Goal: Navigation & Orientation: Find specific page/section

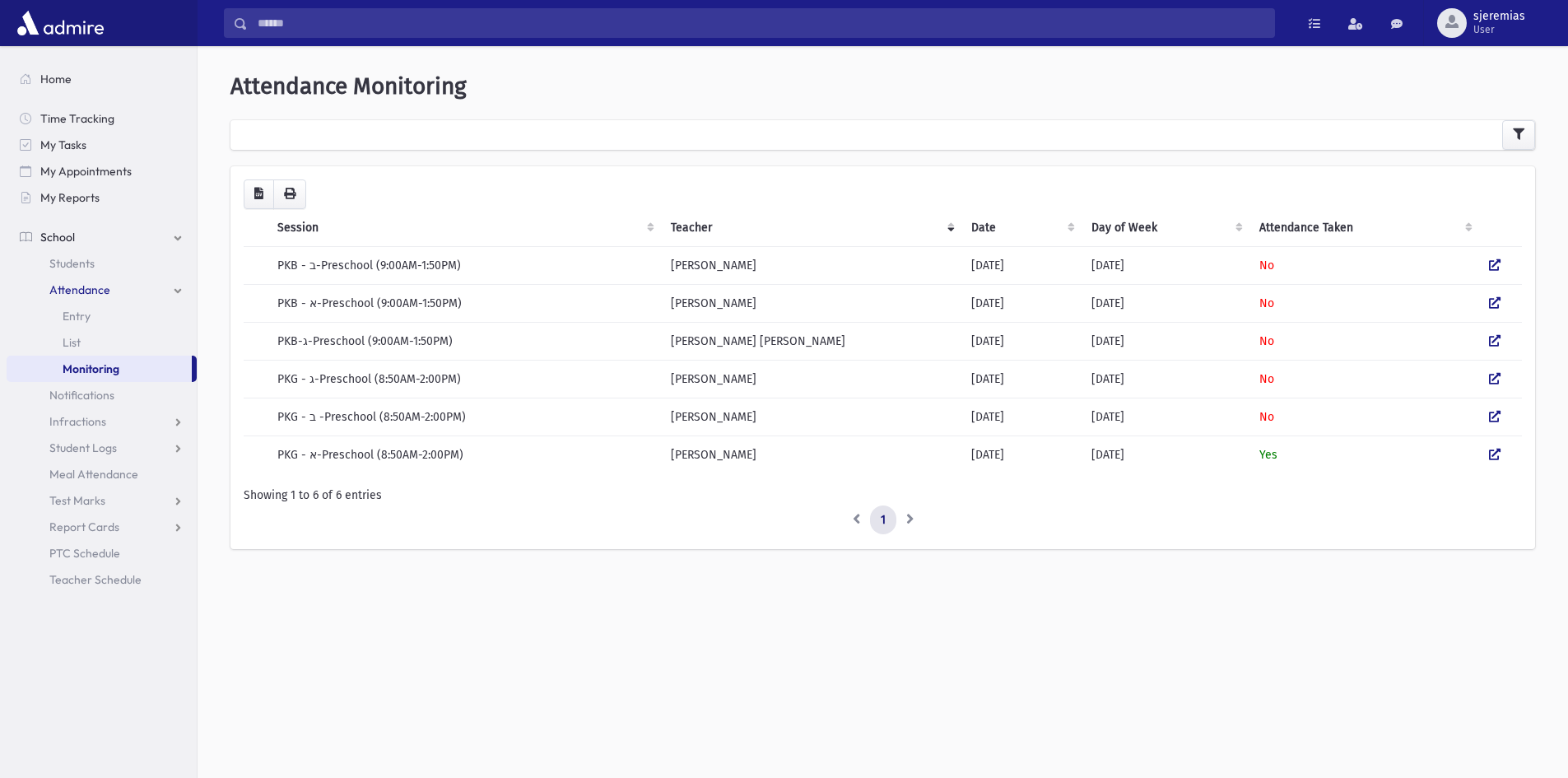
click at [86, 293] on span "Attendance" at bounding box center [80, 290] width 61 height 15
click at [961, 223] on th "Date" at bounding box center [1021, 228] width 123 height 38
click at [73, 344] on span "List" at bounding box center [72, 342] width 19 height 15
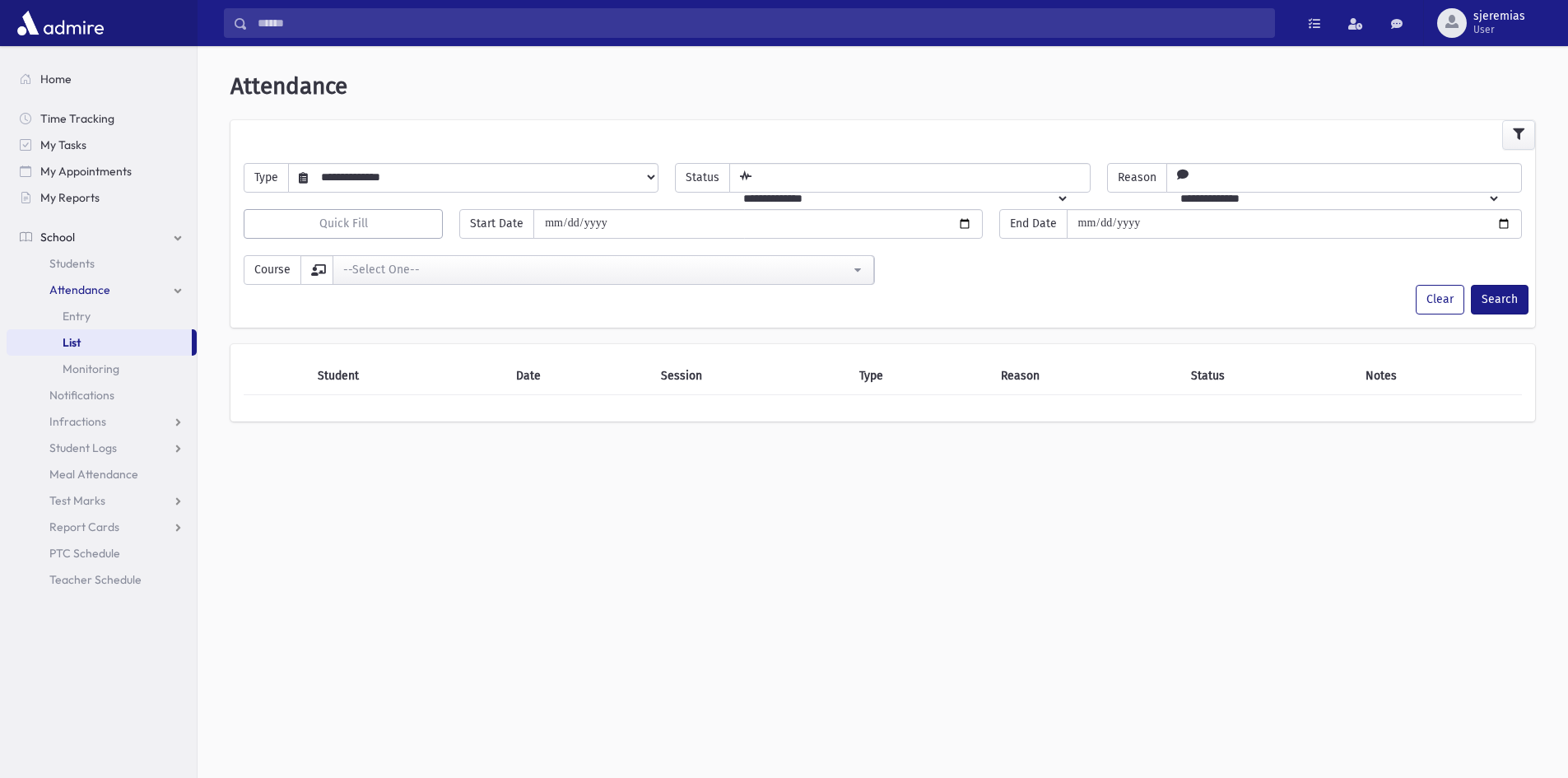
click at [373, 179] on select "**********" at bounding box center [483, 177] width 350 height 28
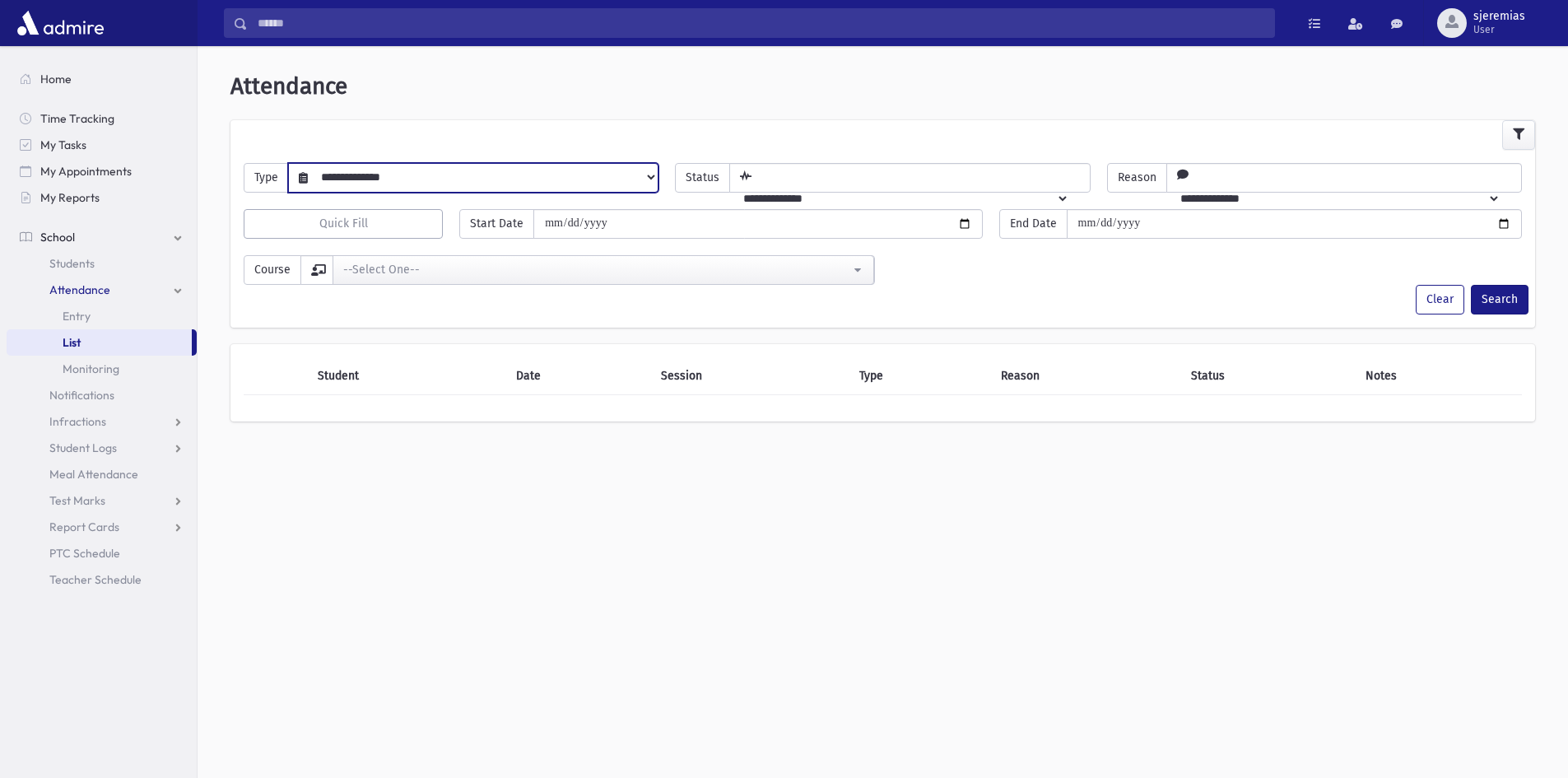
click at [373, 179] on select "**********" at bounding box center [483, 177] width 350 height 28
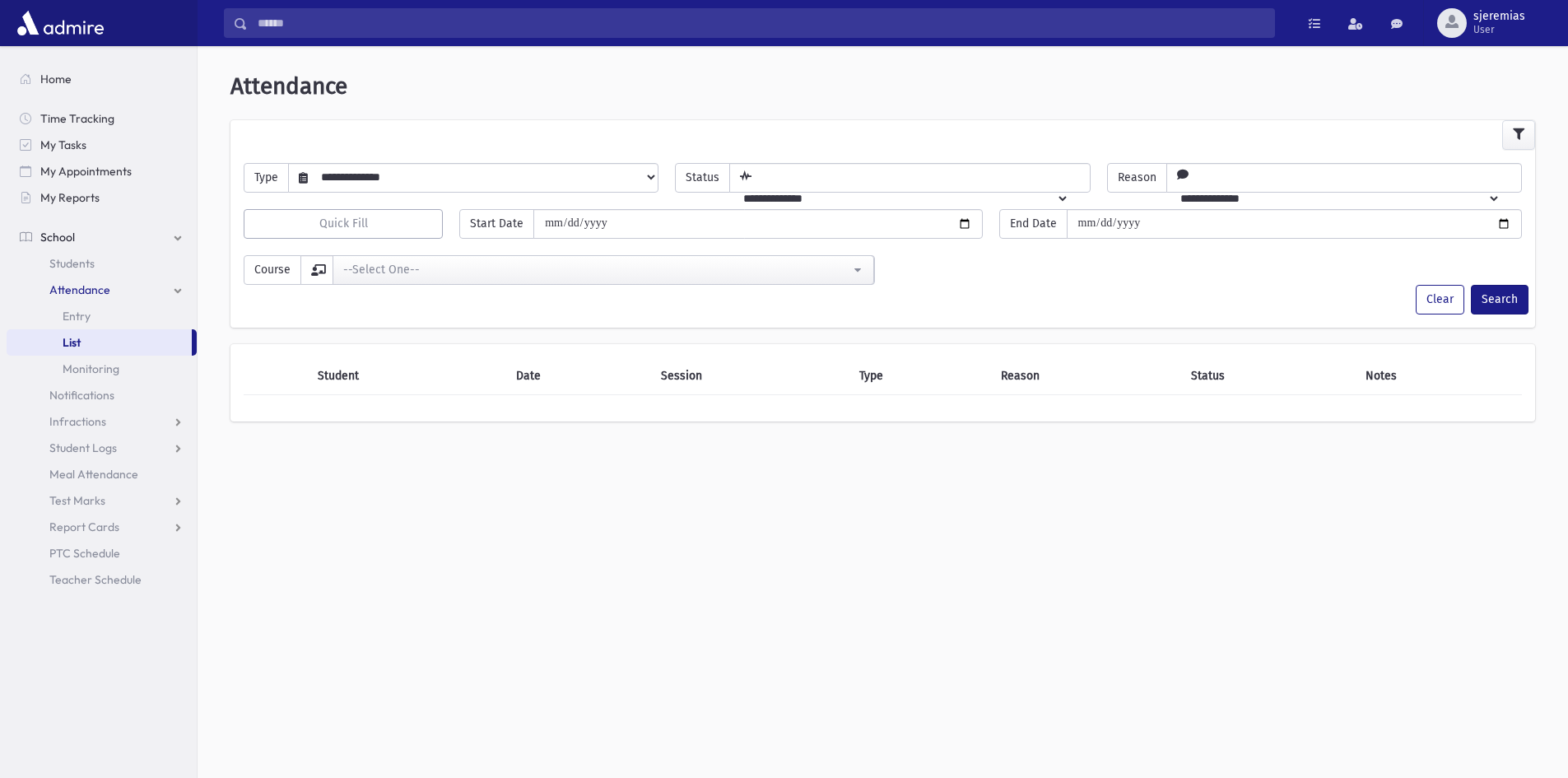
click at [385, 131] on div at bounding box center [883, 135] width 1305 height 30
click at [85, 447] on span "Student Logs" at bounding box center [82, 448] width 68 height 15
click at [76, 525] on span "Meal Attendance" at bounding box center [93, 527] width 89 height 15
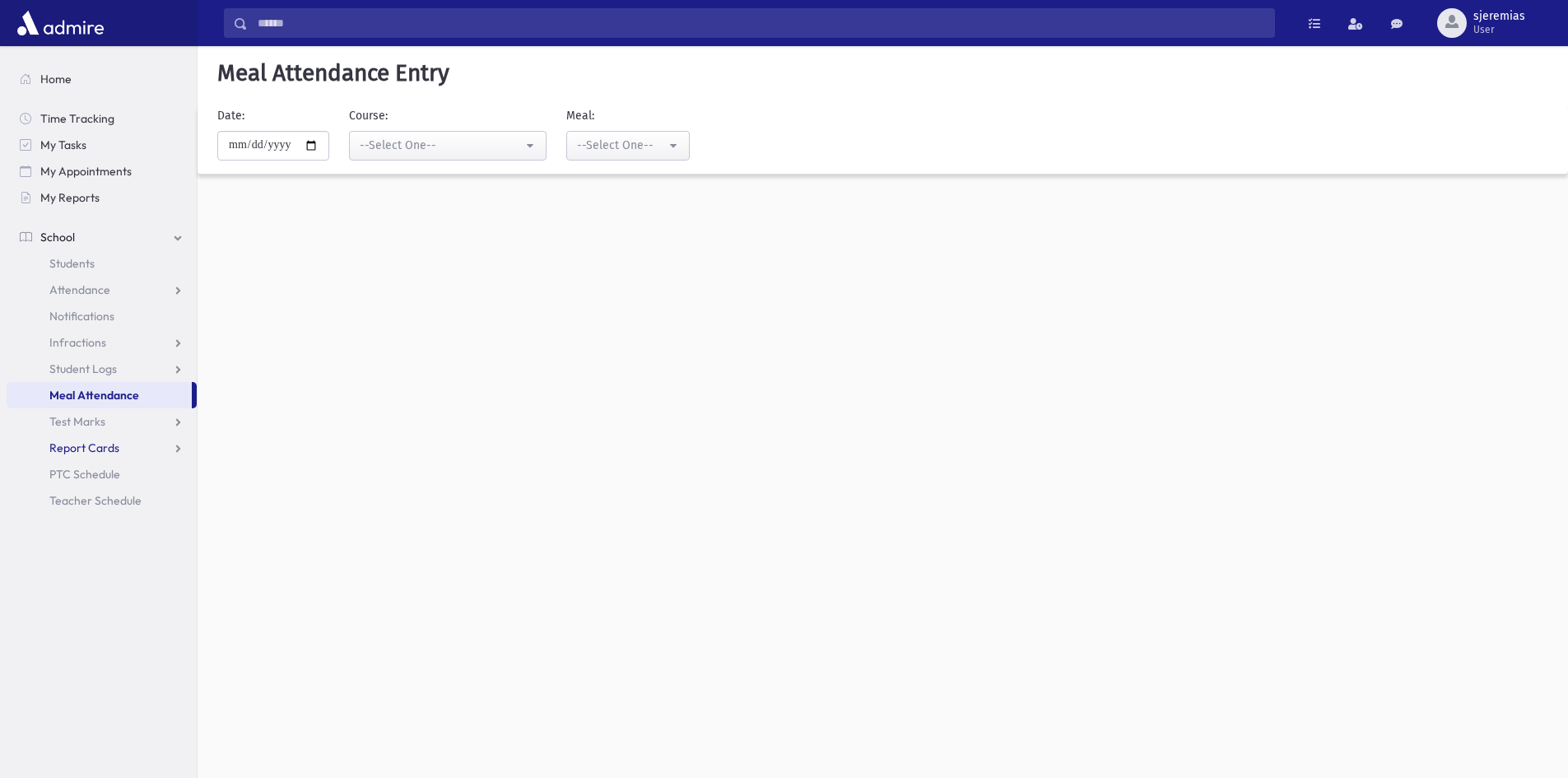
click at [98, 443] on span "Report Cards" at bounding box center [84, 448] width 70 height 15
click at [74, 467] on span "Entry" at bounding box center [77, 475] width 28 height 15
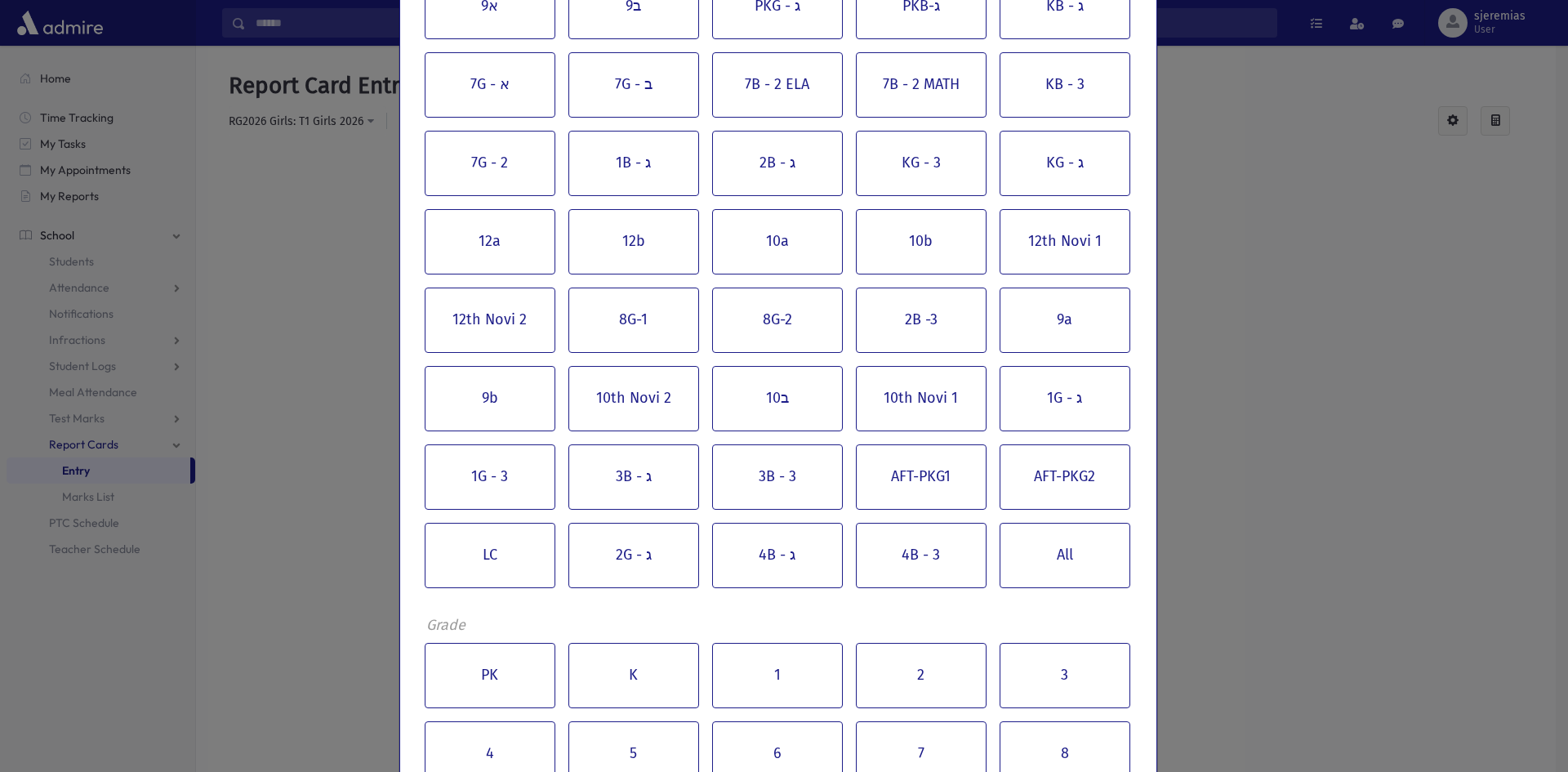
scroll to position [1538, 0]
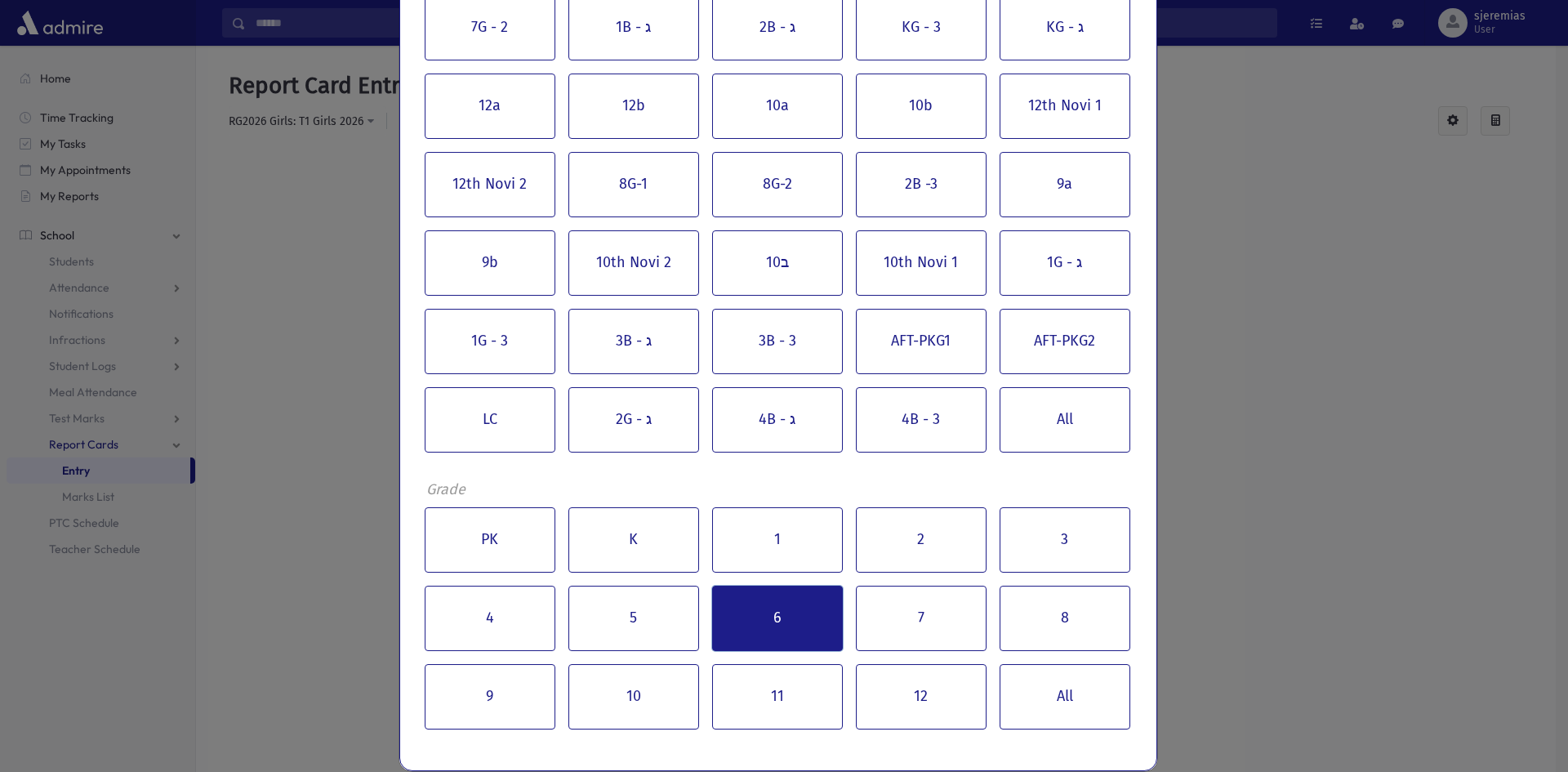
click at [751, 608] on button "6" at bounding box center [777, 618] width 130 height 65
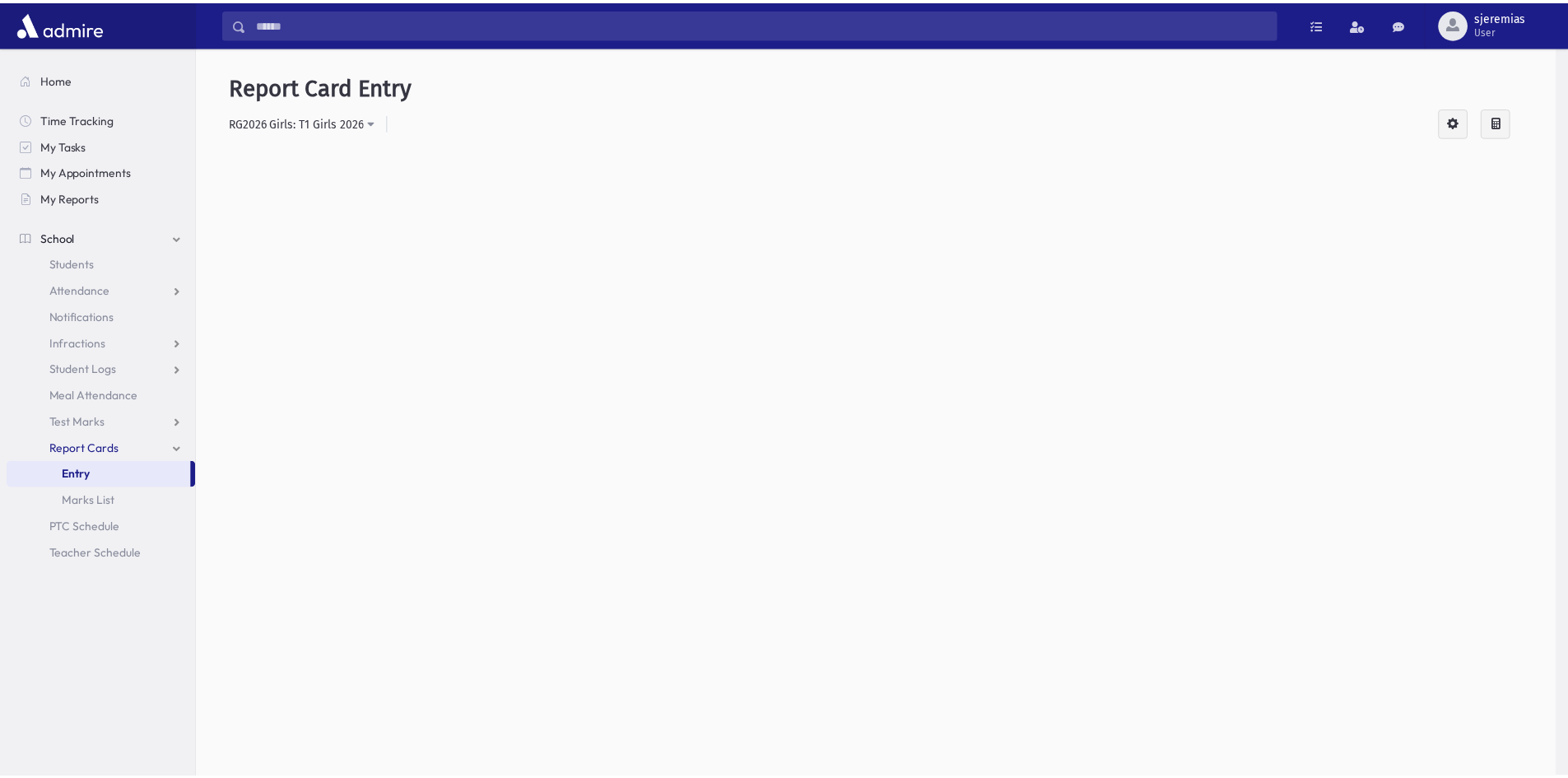
scroll to position [0, 0]
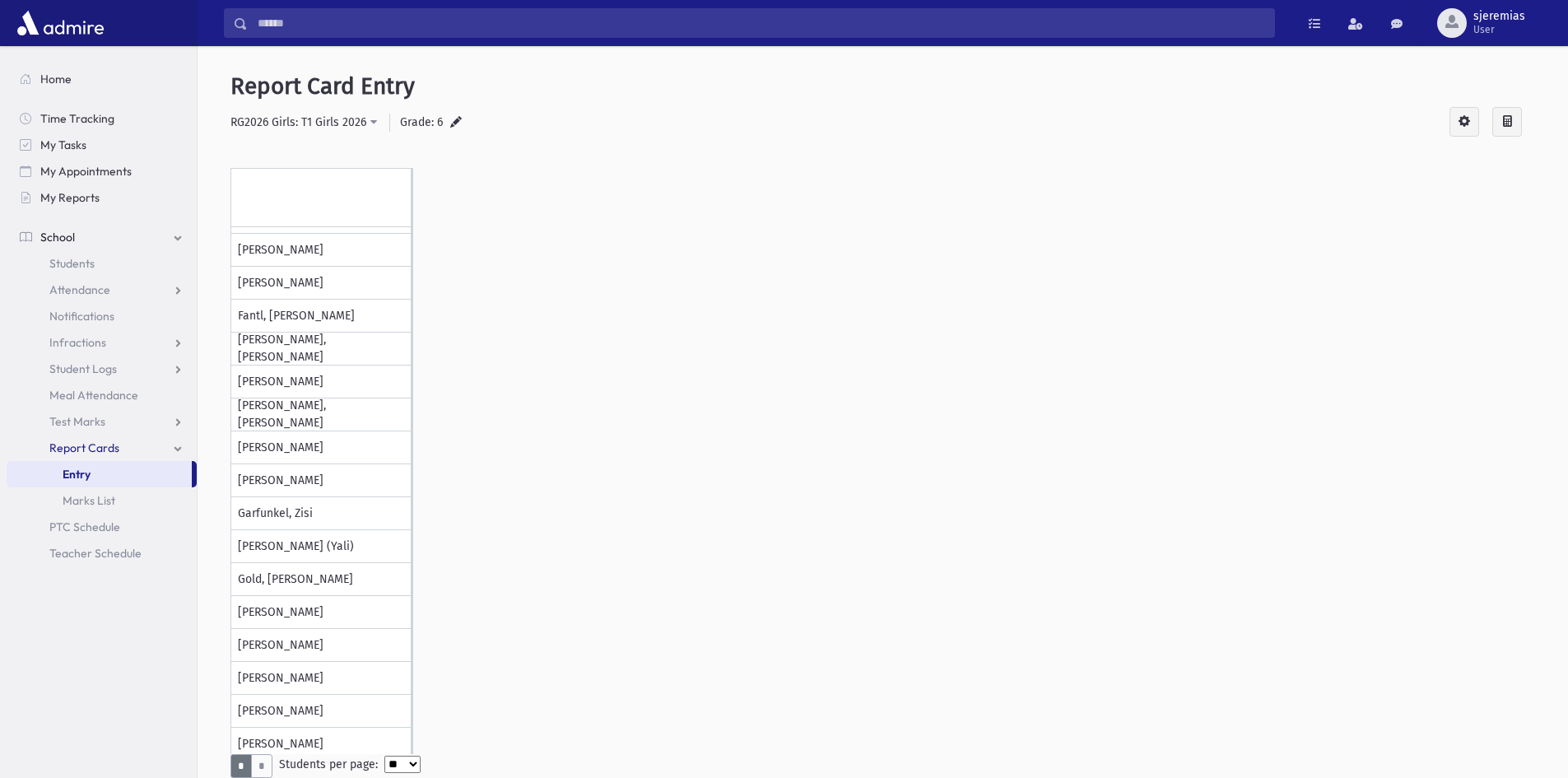
scroll to position [296, 0]
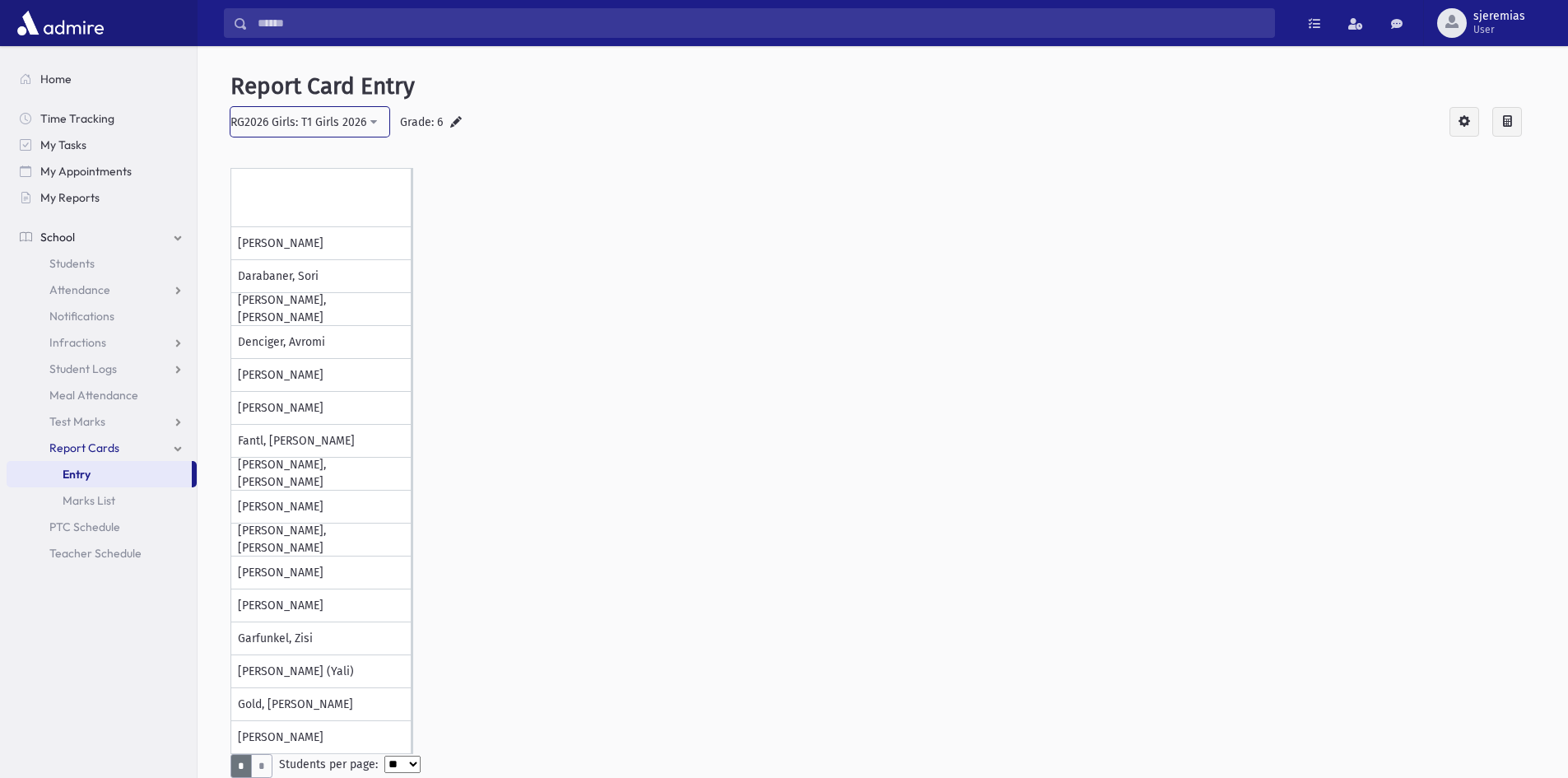
click at [371, 122] on button "RG2026 Girls: T1 Girls 2026" at bounding box center [310, 122] width 159 height 30
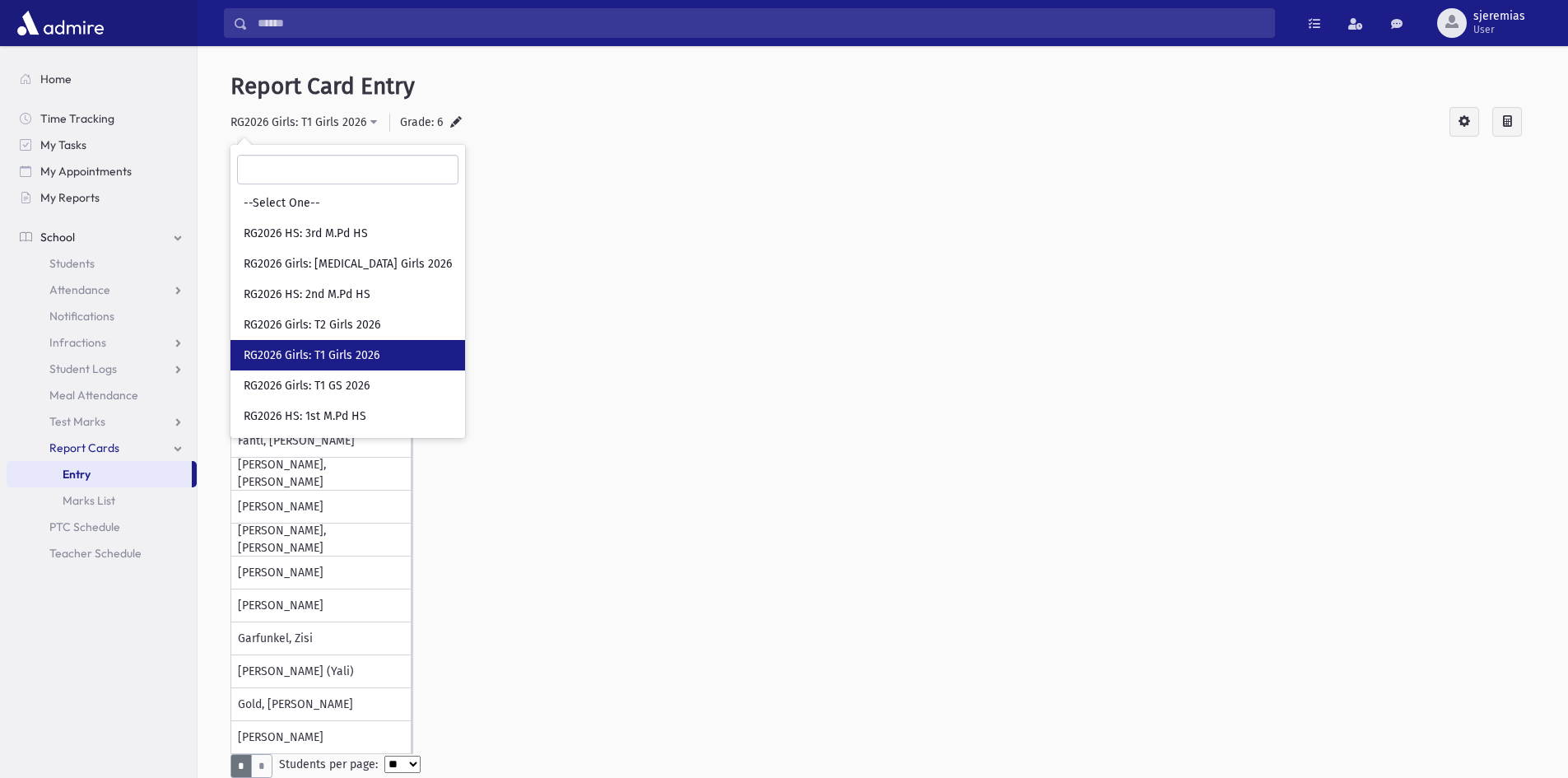
click at [313, 354] on span "RG2026 Girls: T1 Girls 2026" at bounding box center [311, 356] width 136 height 17
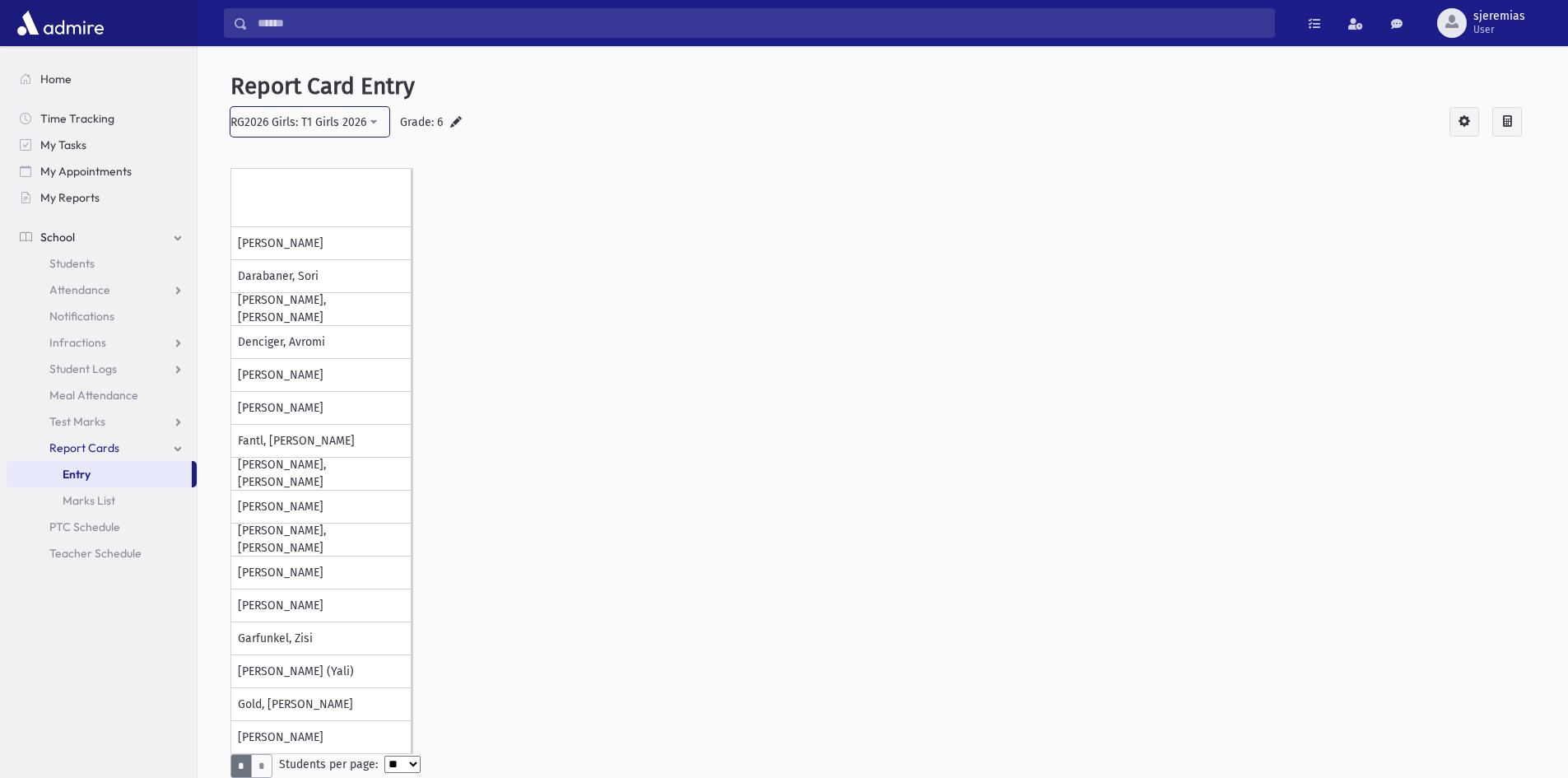
scroll to position [0, 0]
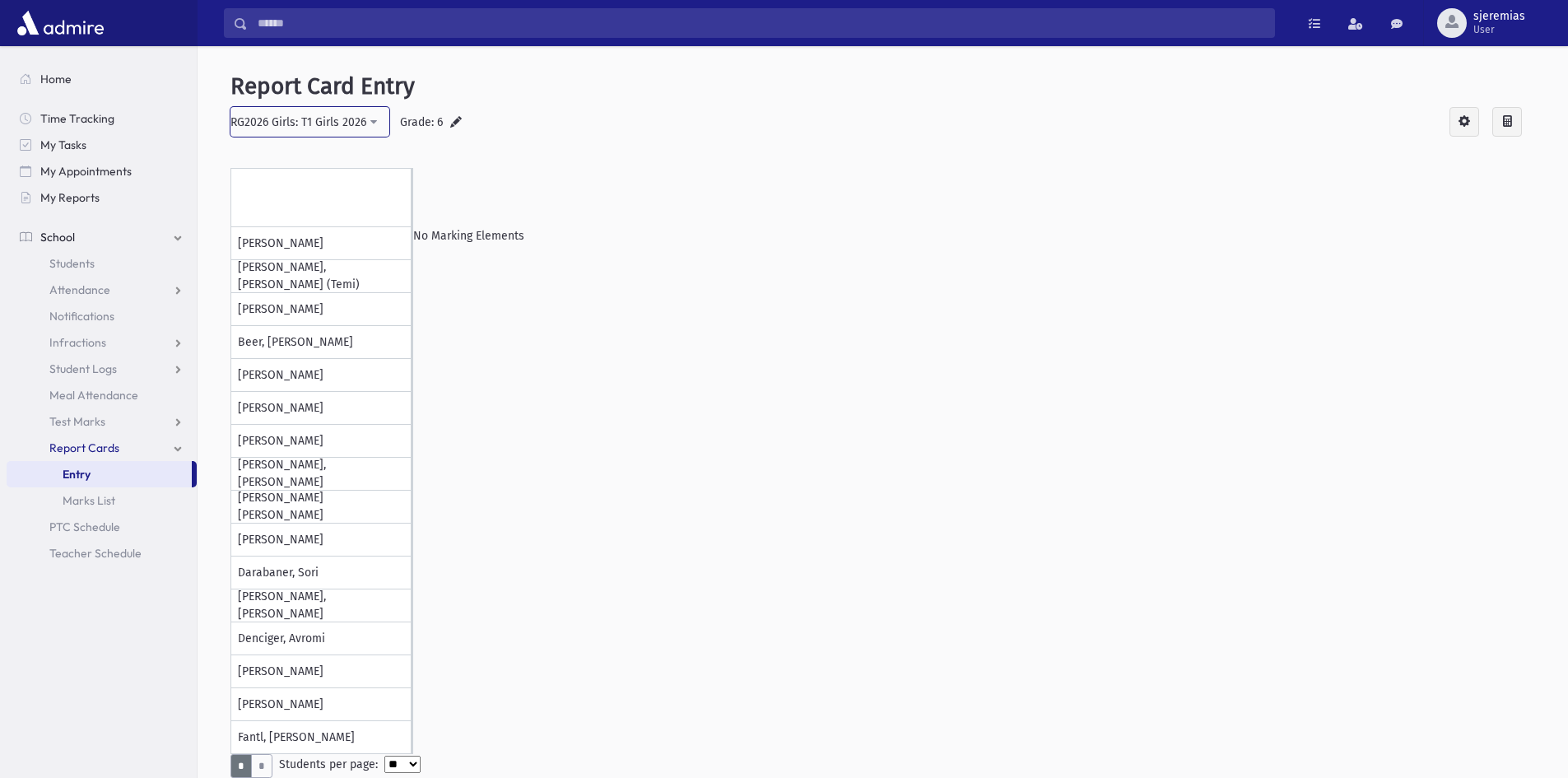
click at [378, 119] on button "RG2026 Girls: T1 Girls 2026" at bounding box center [310, 122] width 159 height 30
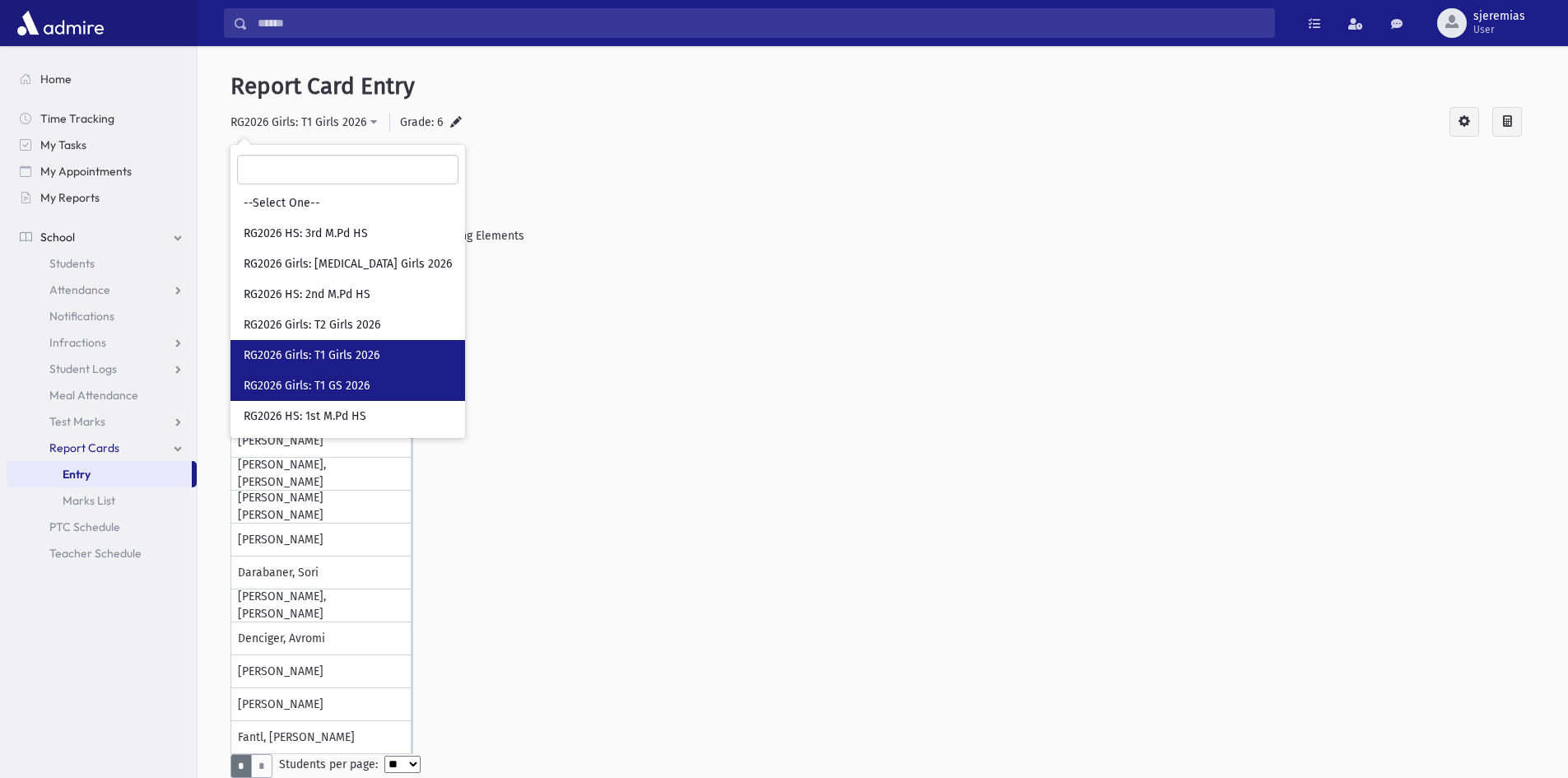
click at [298, 378] on span "RG2026 Girls: T1 GS 2026" at bounding box center [306, 386] width 126 height 17
select select "***"
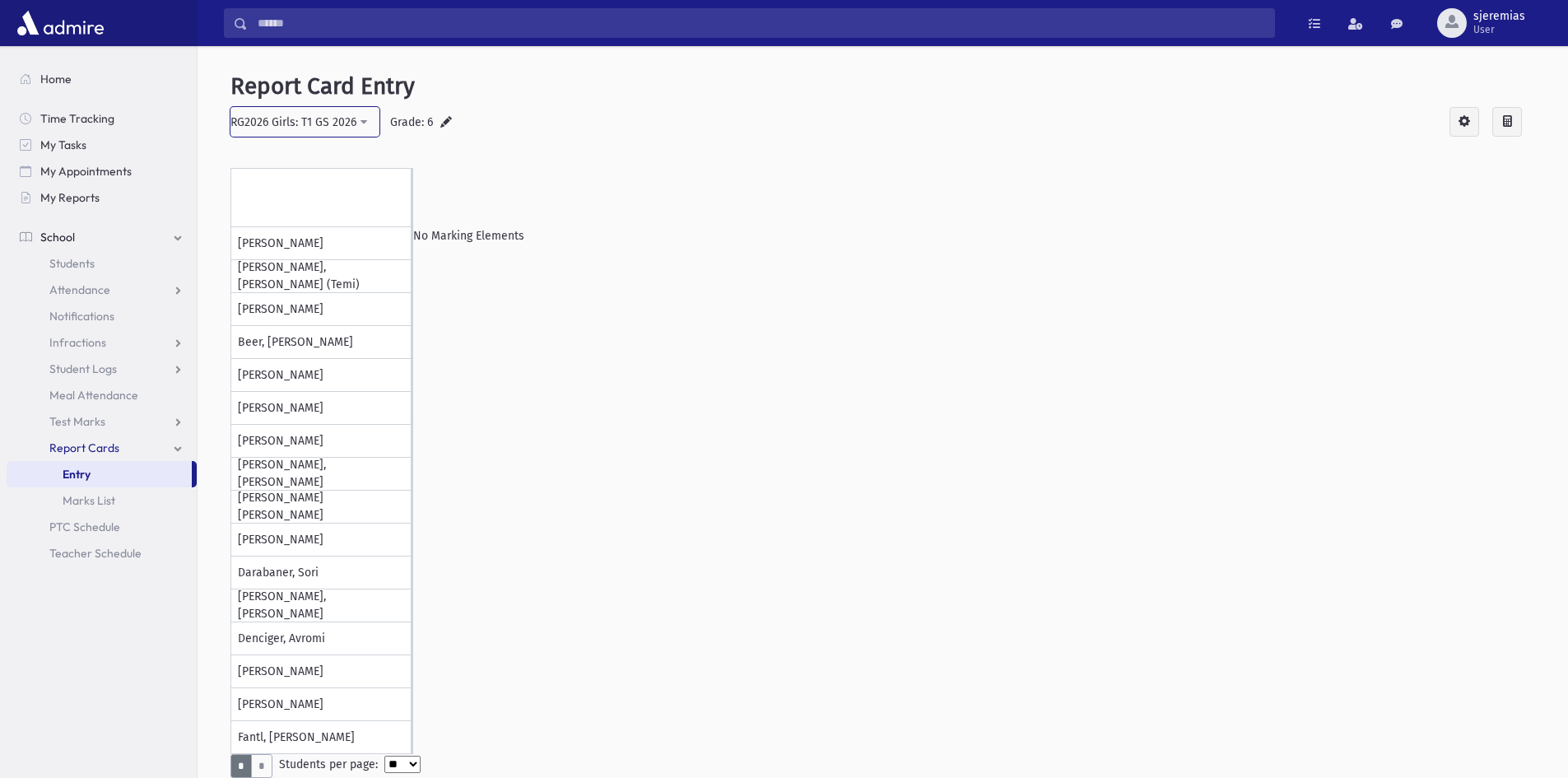
scroll to position [82, 0]
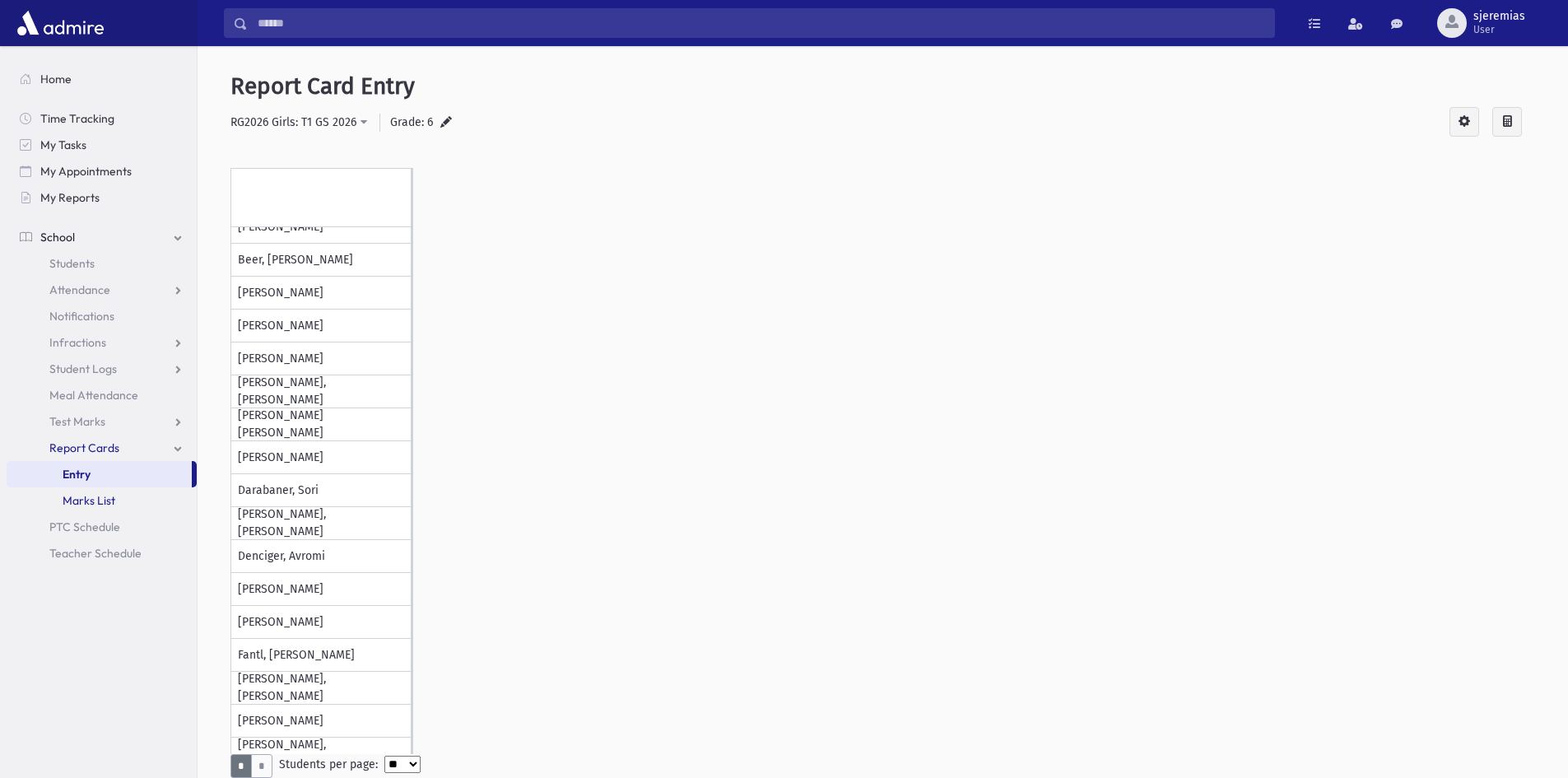
click at [116, 500] on link "Marks List" at bounding box center [102, 500] width 191 height 26
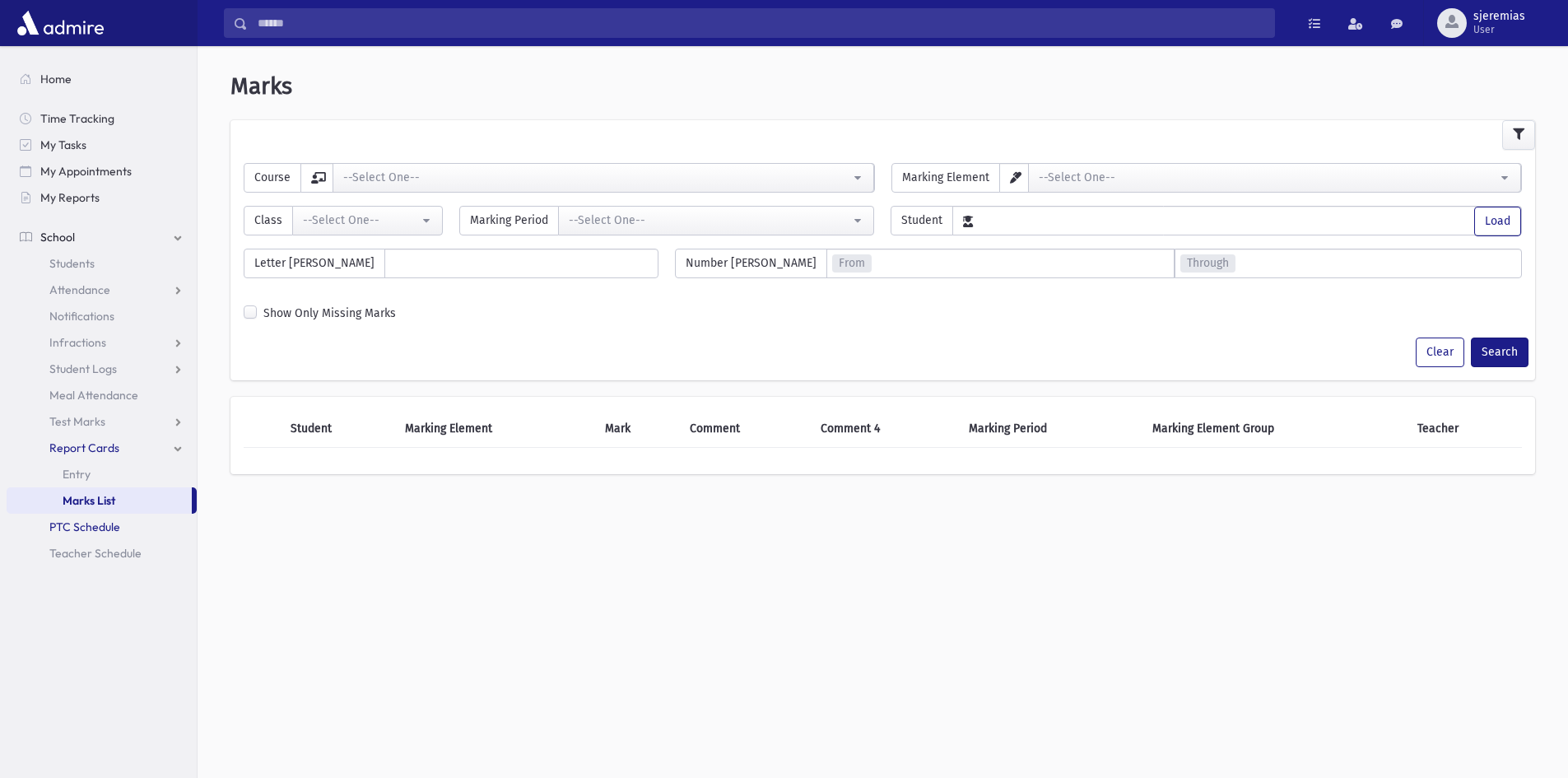
click at [92, 520] on span "PTC Schedule" at bounding box center [84, 527] width 71 height 15
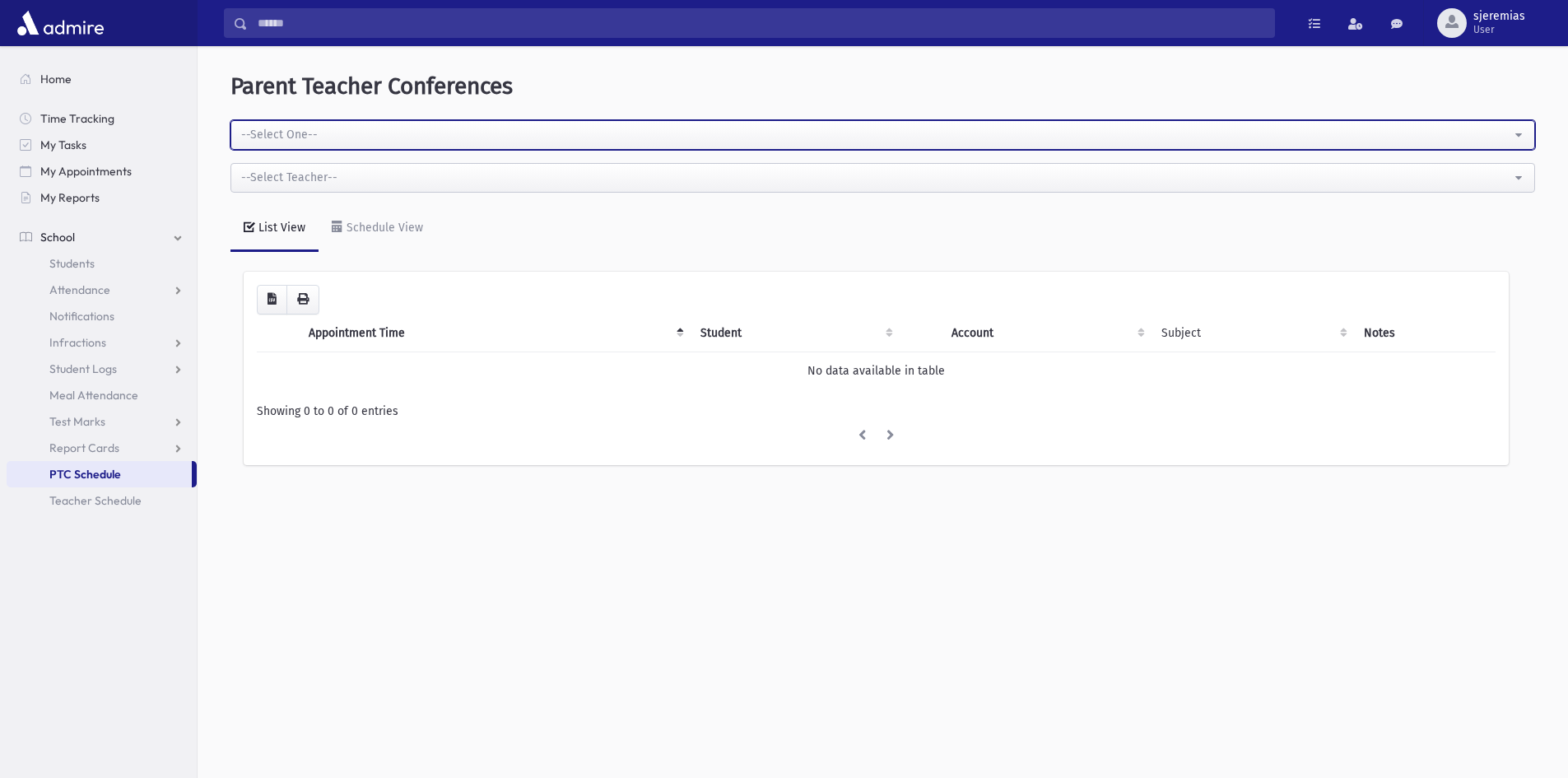
click at [269, 134] on div "--Select One--" at bounding box center [876, 134] width 1270 height 18
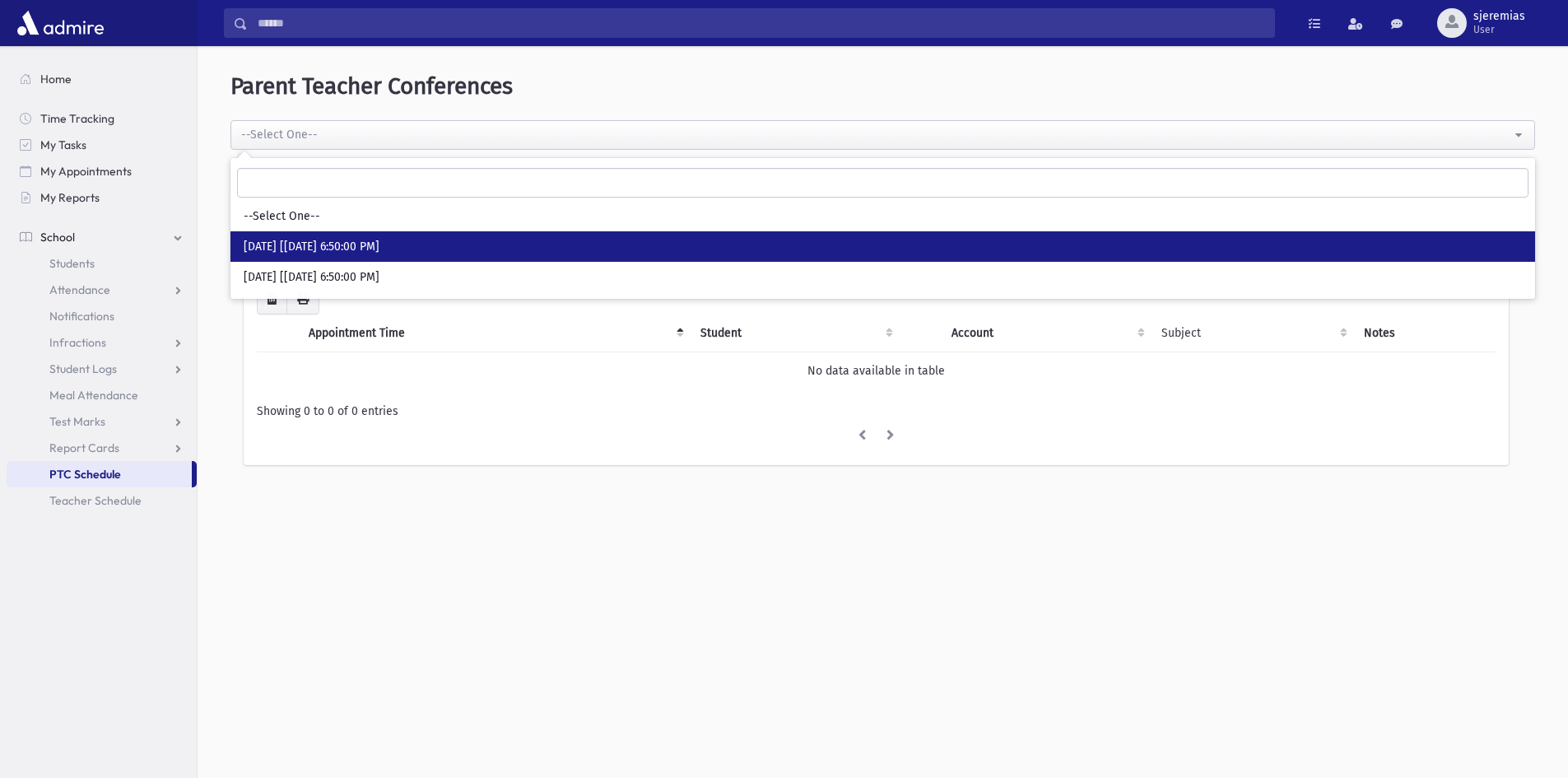
click at [279, 243] on span "[DATE] [[DATE] 6:50:00 PM]" at bounding box center [311, 247] width 136 height 17
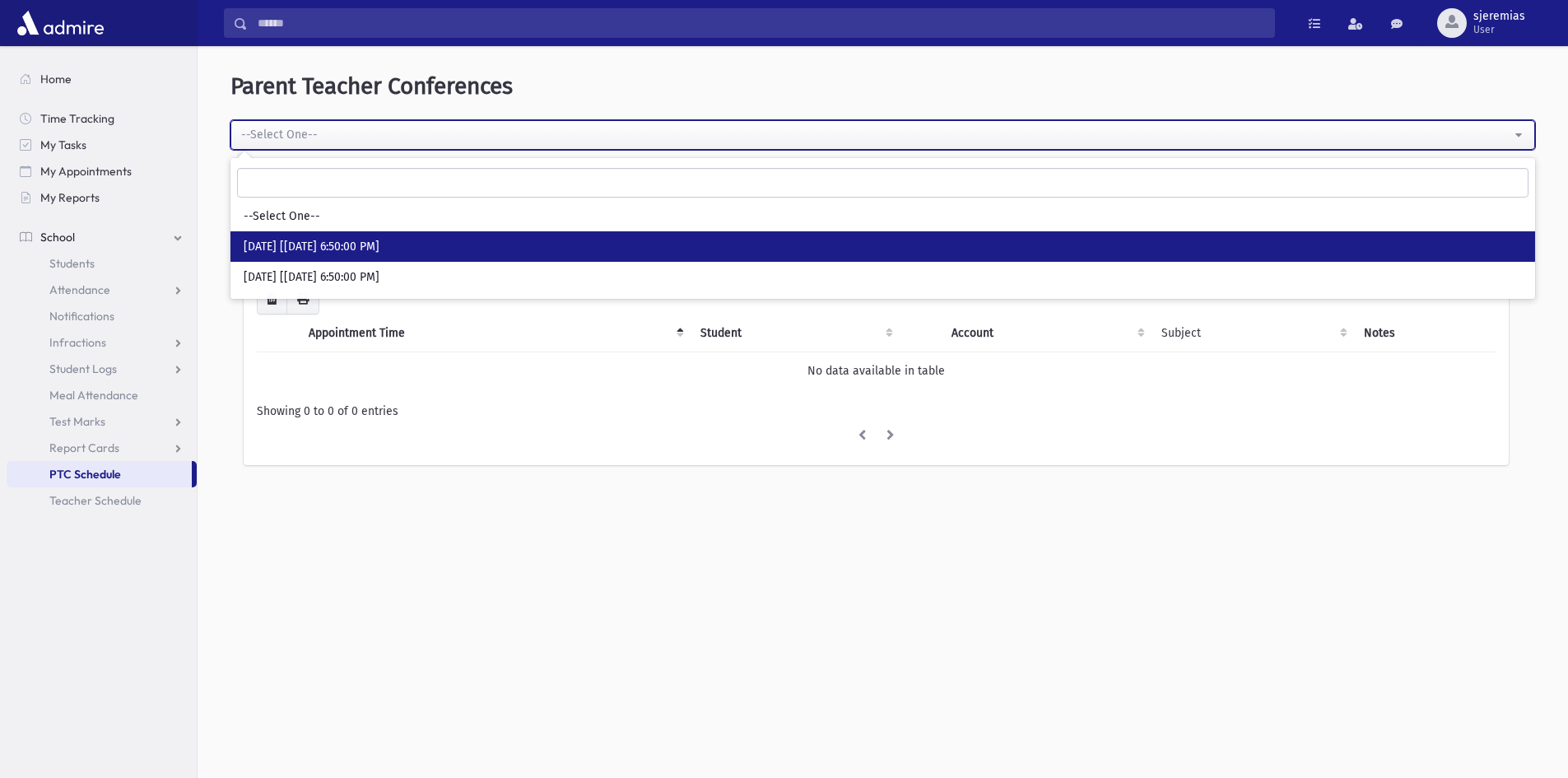
select select "**"
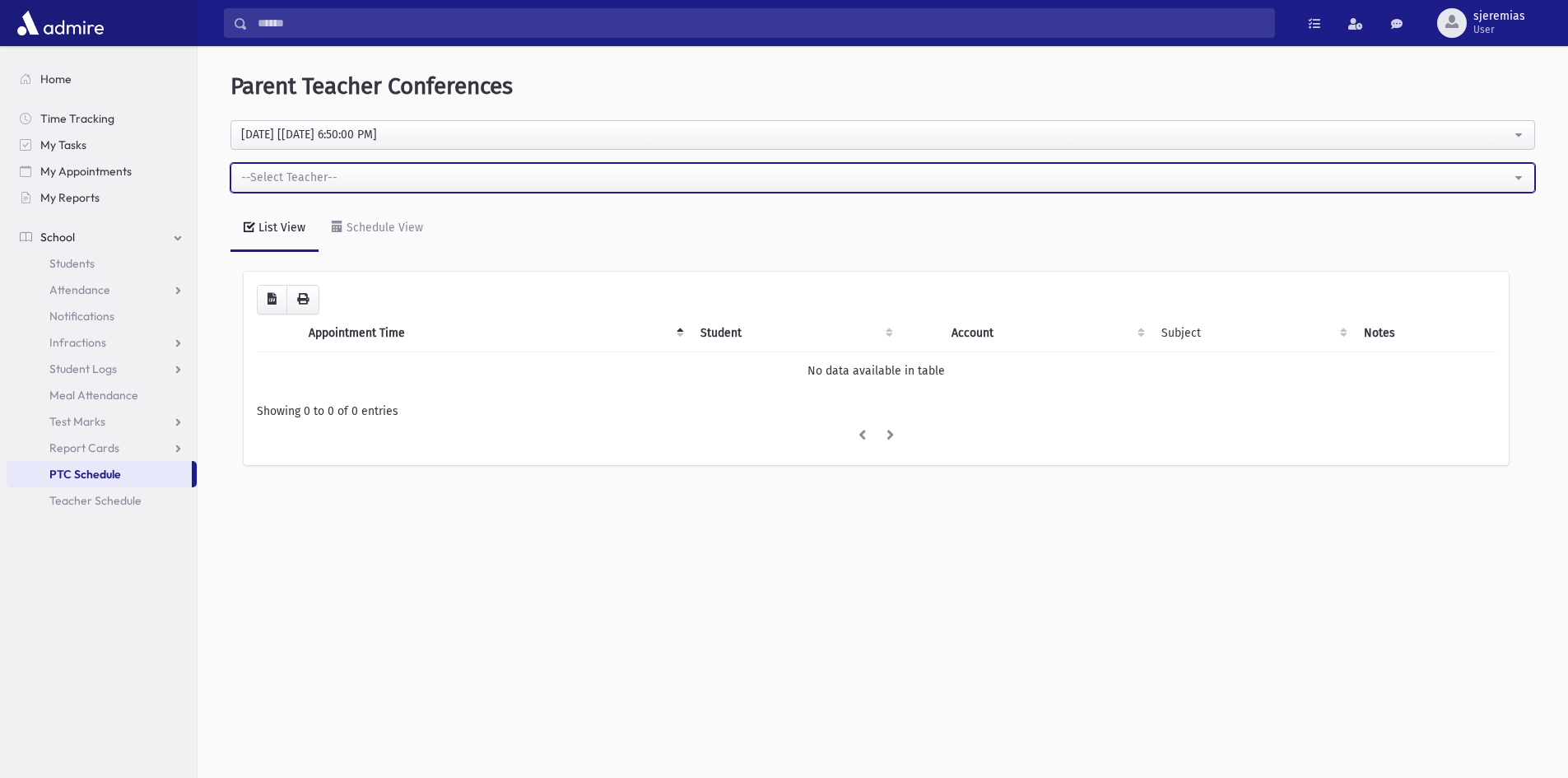
click at [301, 183] on div "--Select Teacher--" at bounding box center [876, 177] width 1270 height 18
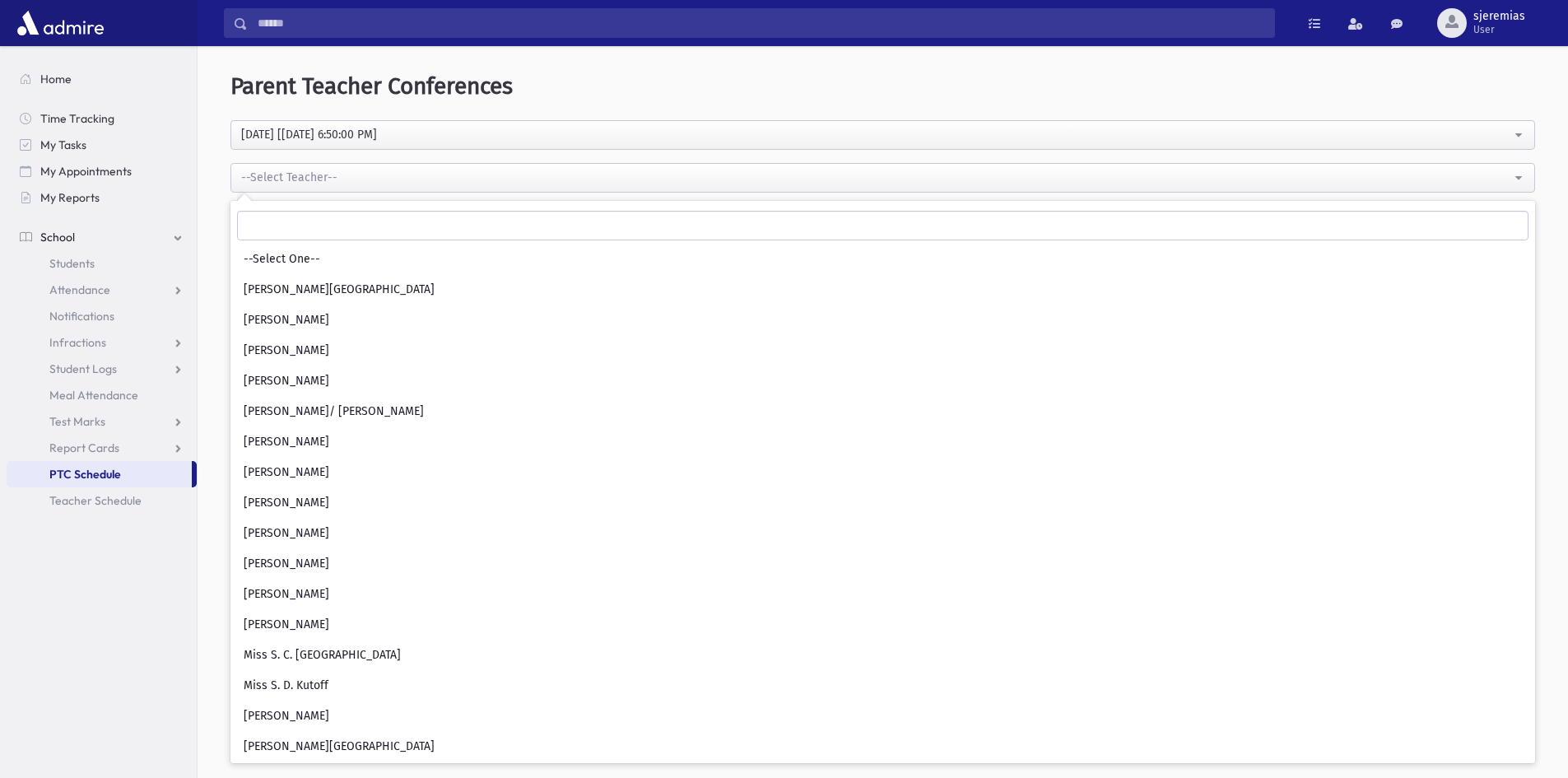
click at [206, 250] on div "**********" at bounding box center [883, 528] width 1358 height 951
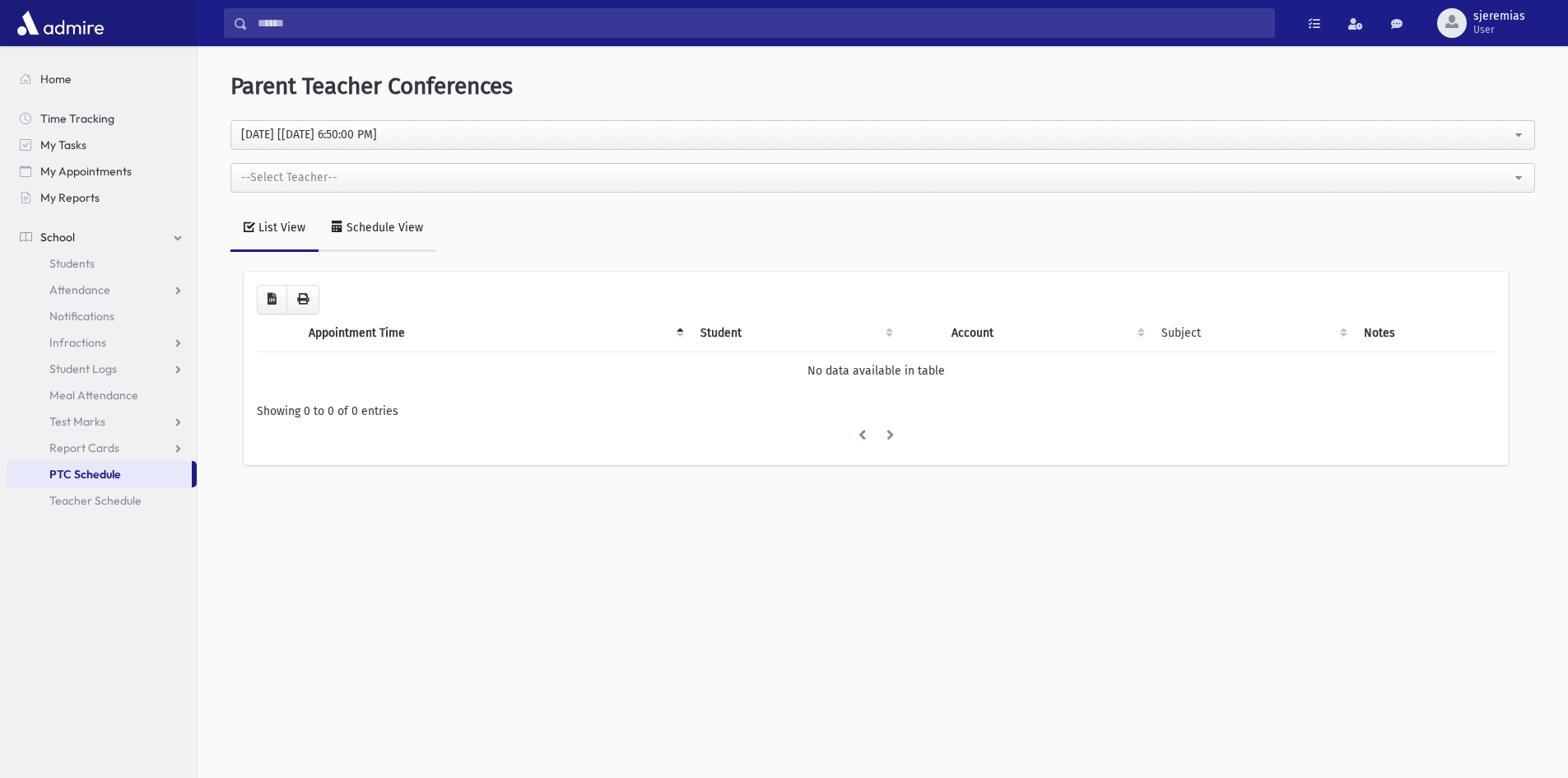
click at [380, 240] on link "Schedule View" at bounding box center [377, 228] width 117 height 46
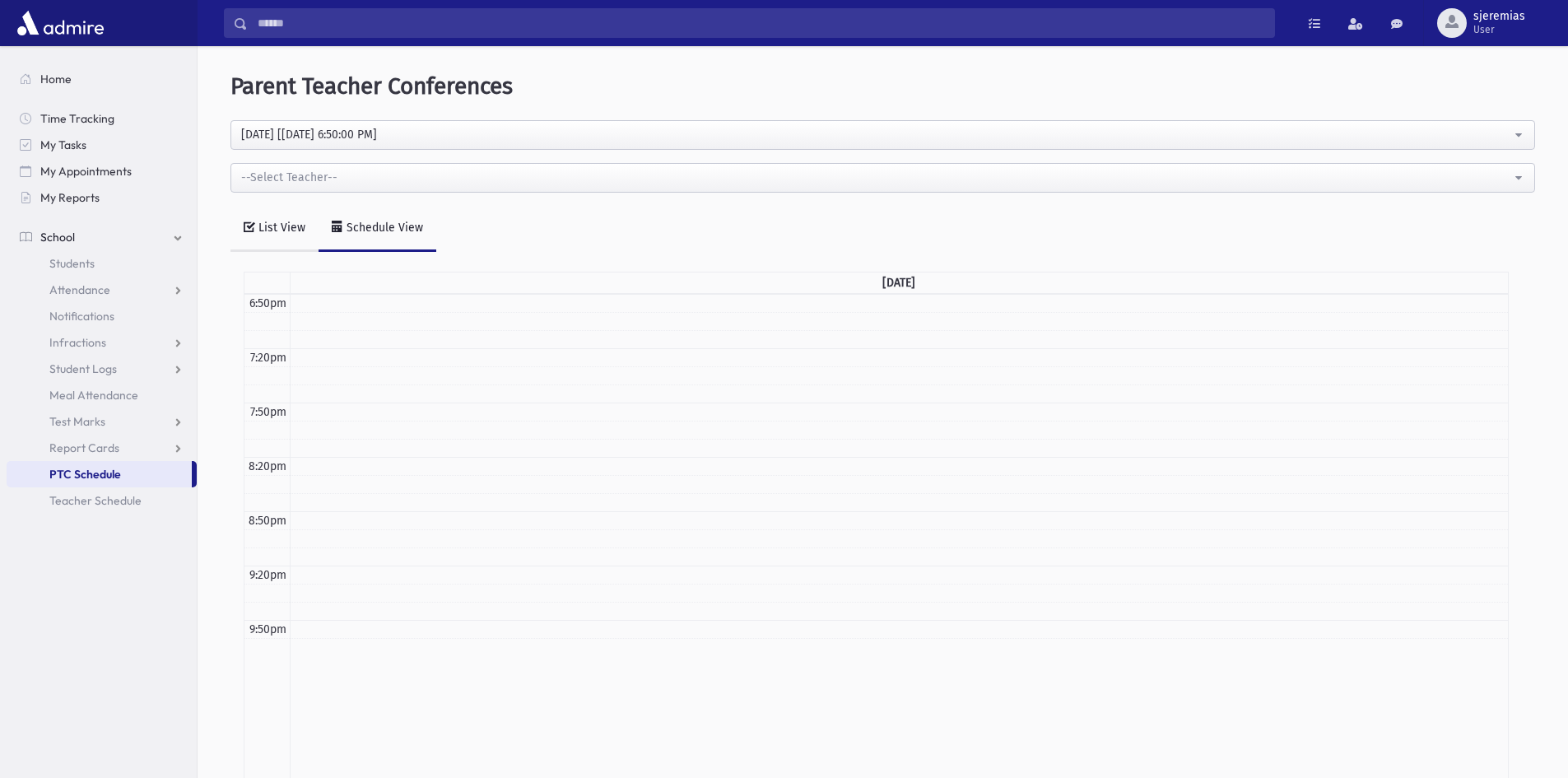
click at [285, 221] on div "List View" at bounding box center [280, 228] width 50 height 14
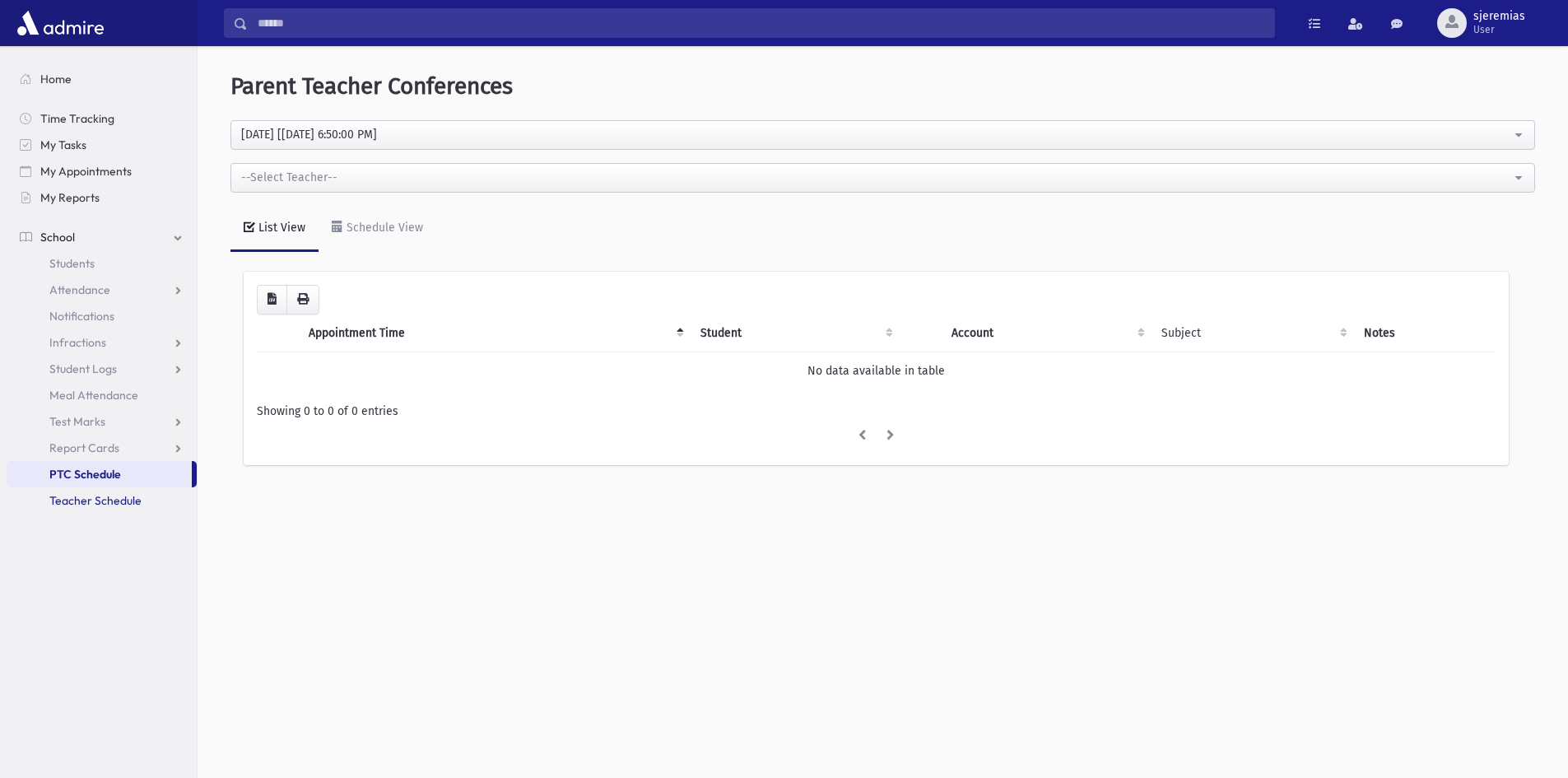
click at [133, 500] on span "Teacher Schedule" at bounding box center [95, 500] width 93 height 15
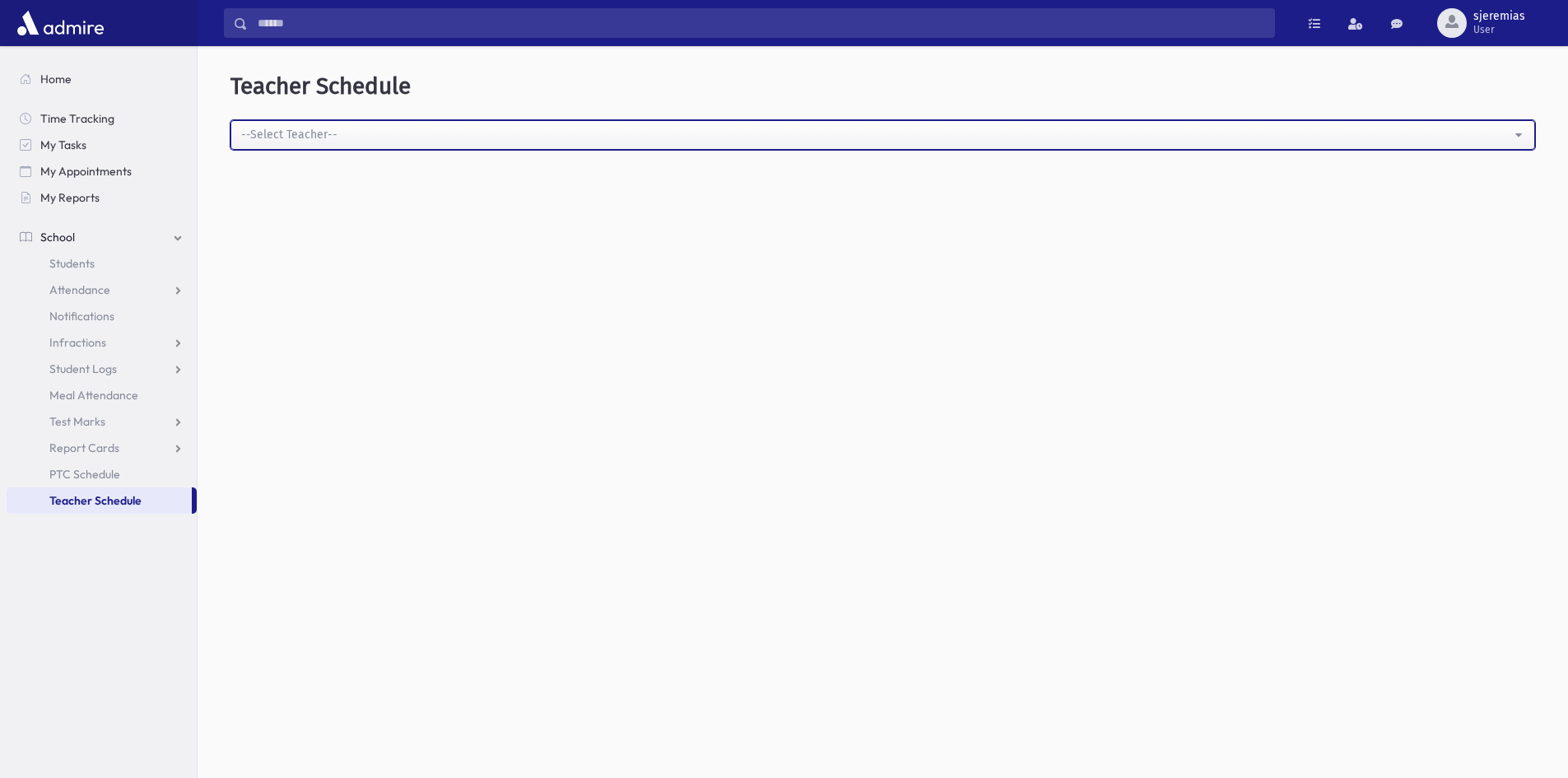
click at [306, 140] on div "--Select Teacher--" at bounding box center [876, 134] width 1270 height 18
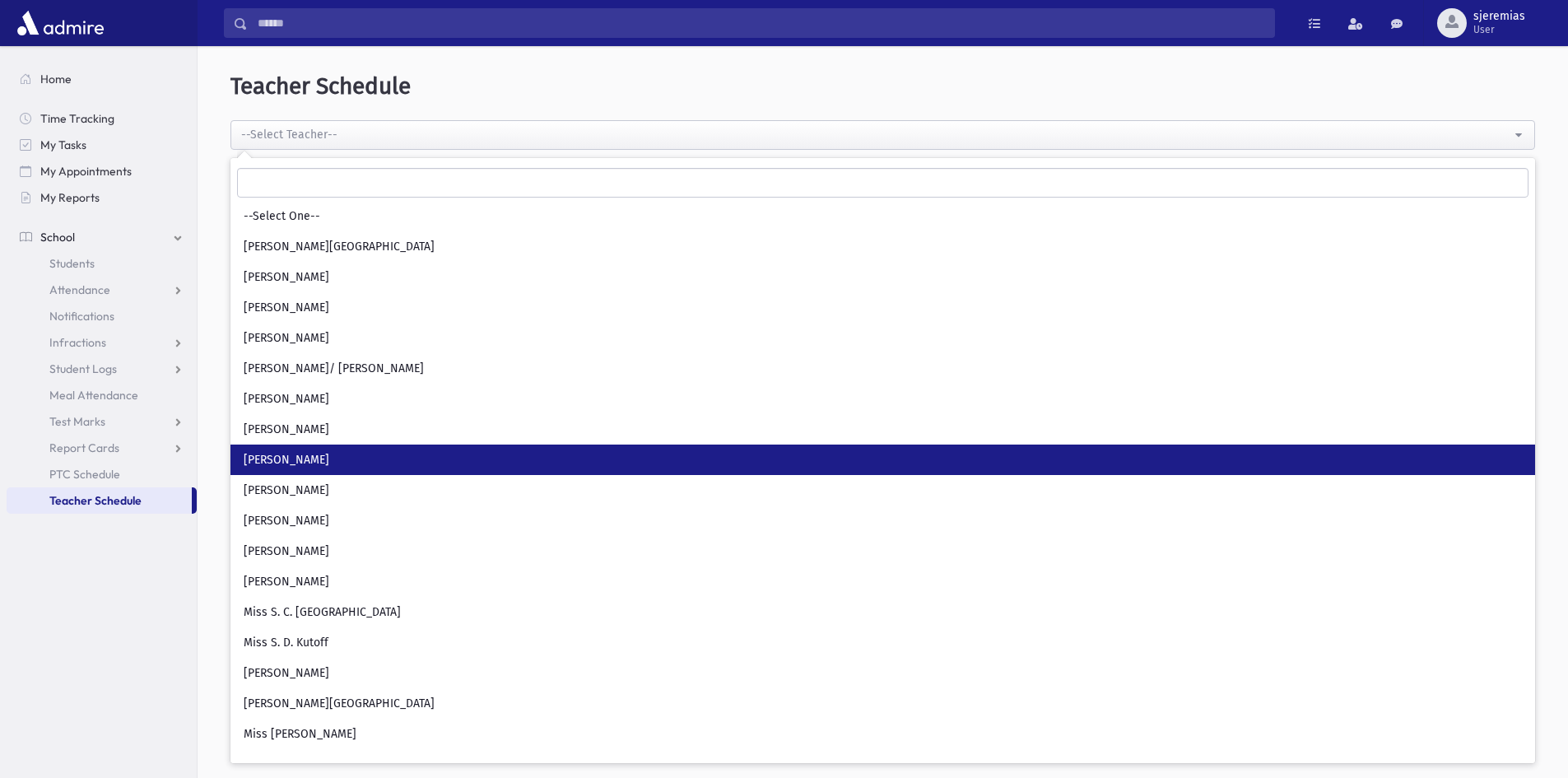
click at [269, 457] on span "[PERSON_NAME]" at bounding box center [286, 461] width 86 height 17
select select "****"
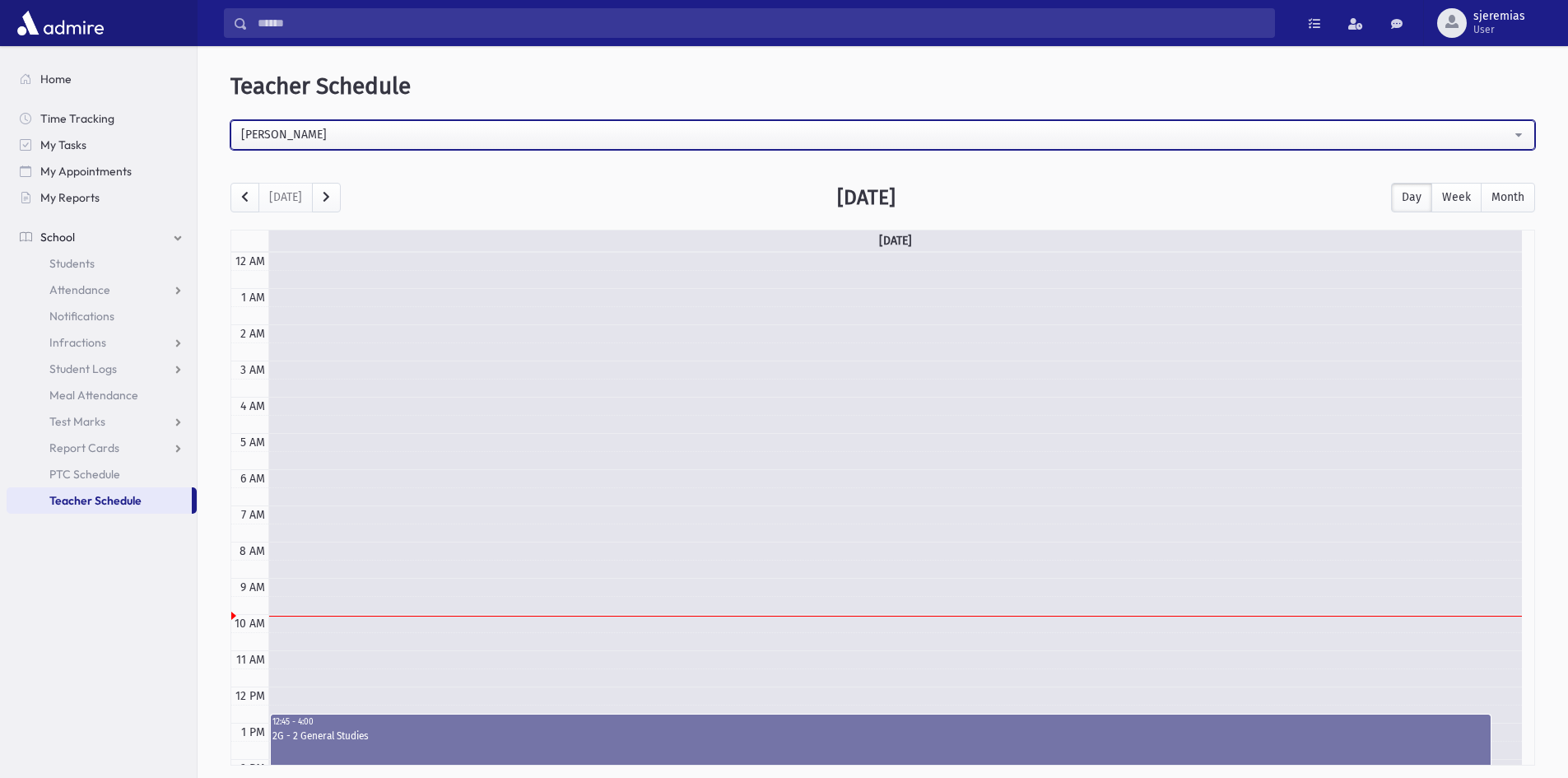
scroll to position [218, 0]
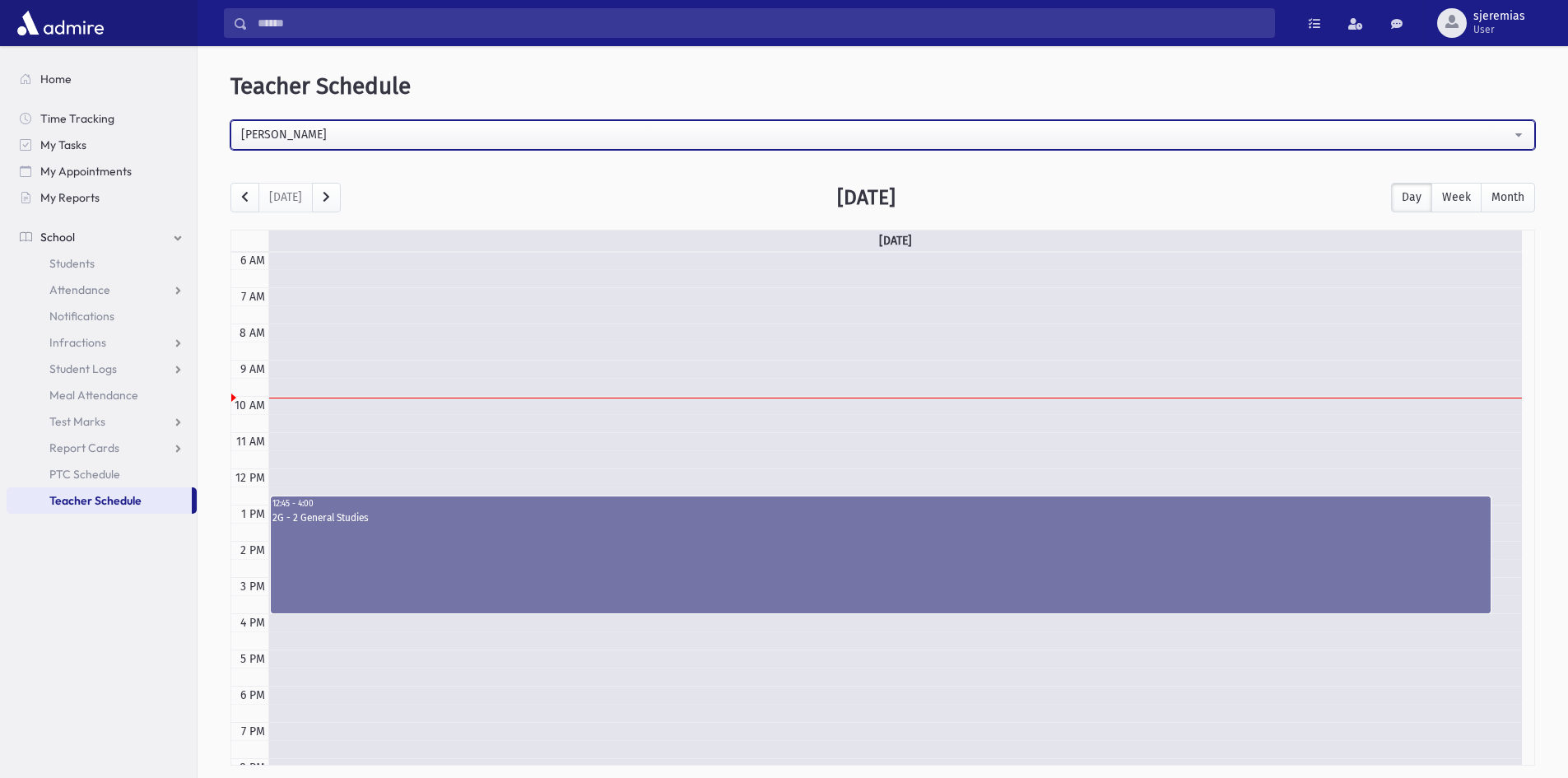
click at [292, 129] on div "Miss Laskin" at bounding box center [876, 134] width 1270 height 18
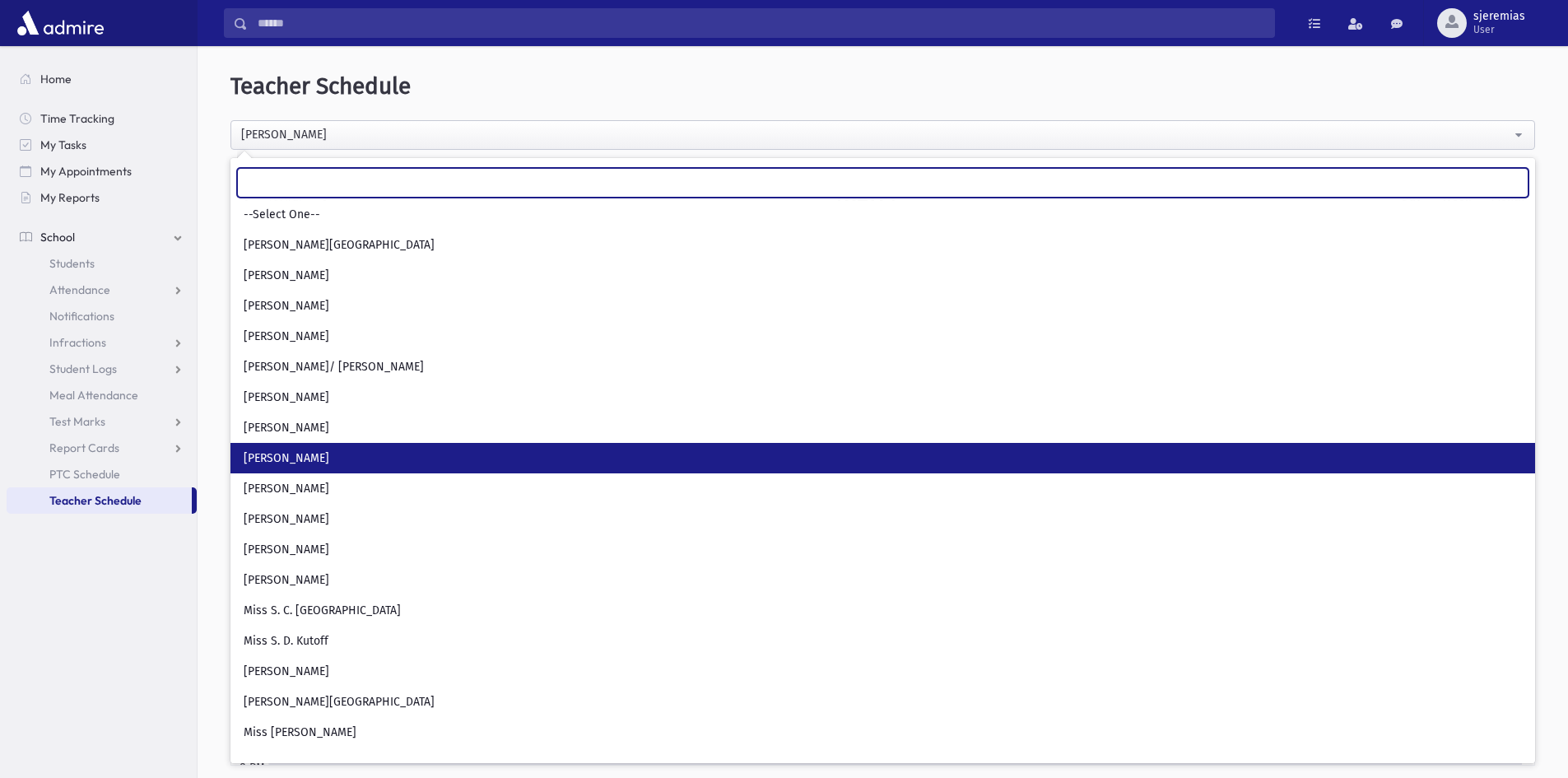
scroll to position [0, 0]
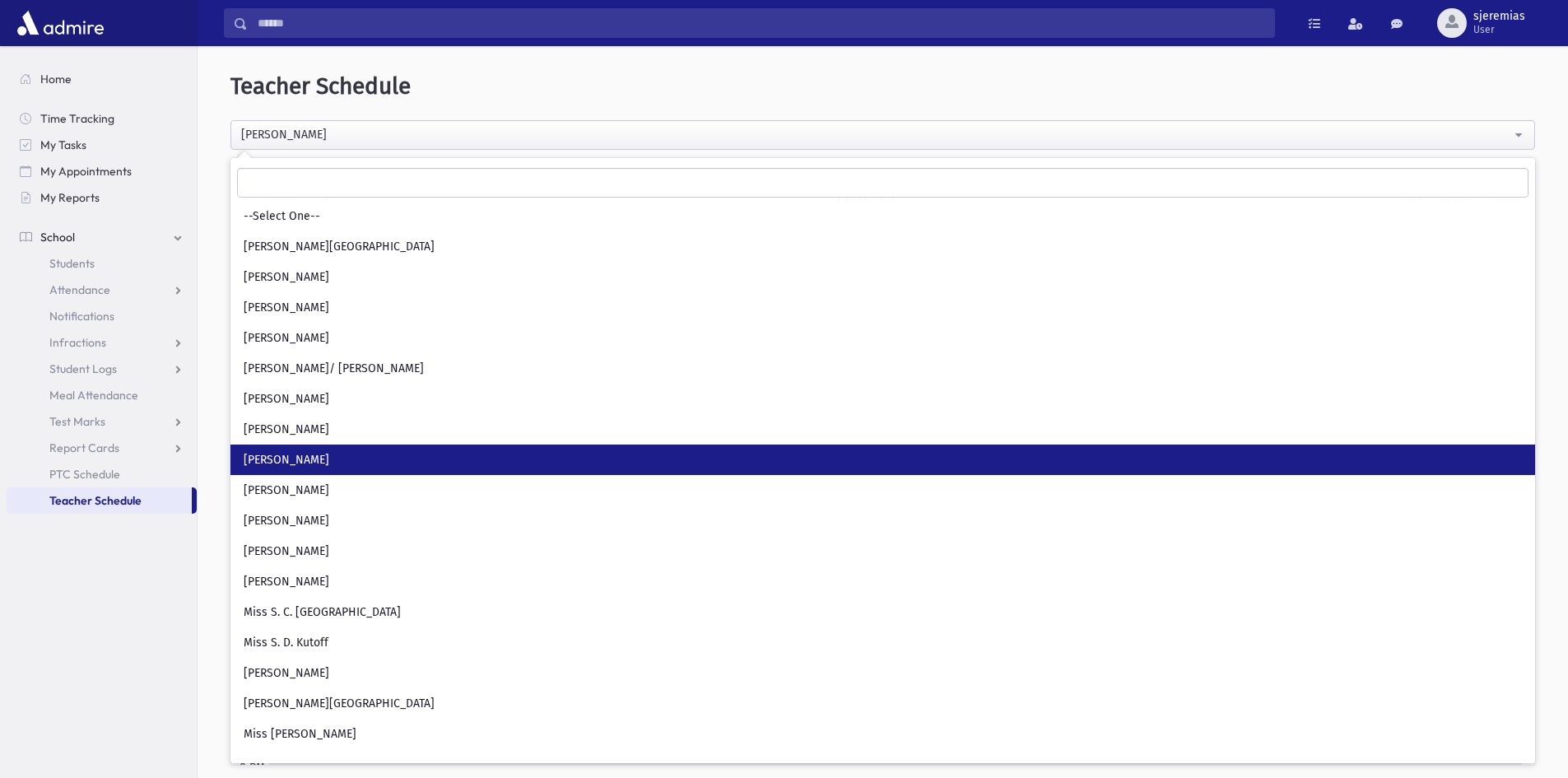
click at [214, 304] on div "**********" at bounding box center [883, 419] width 1358 height 733
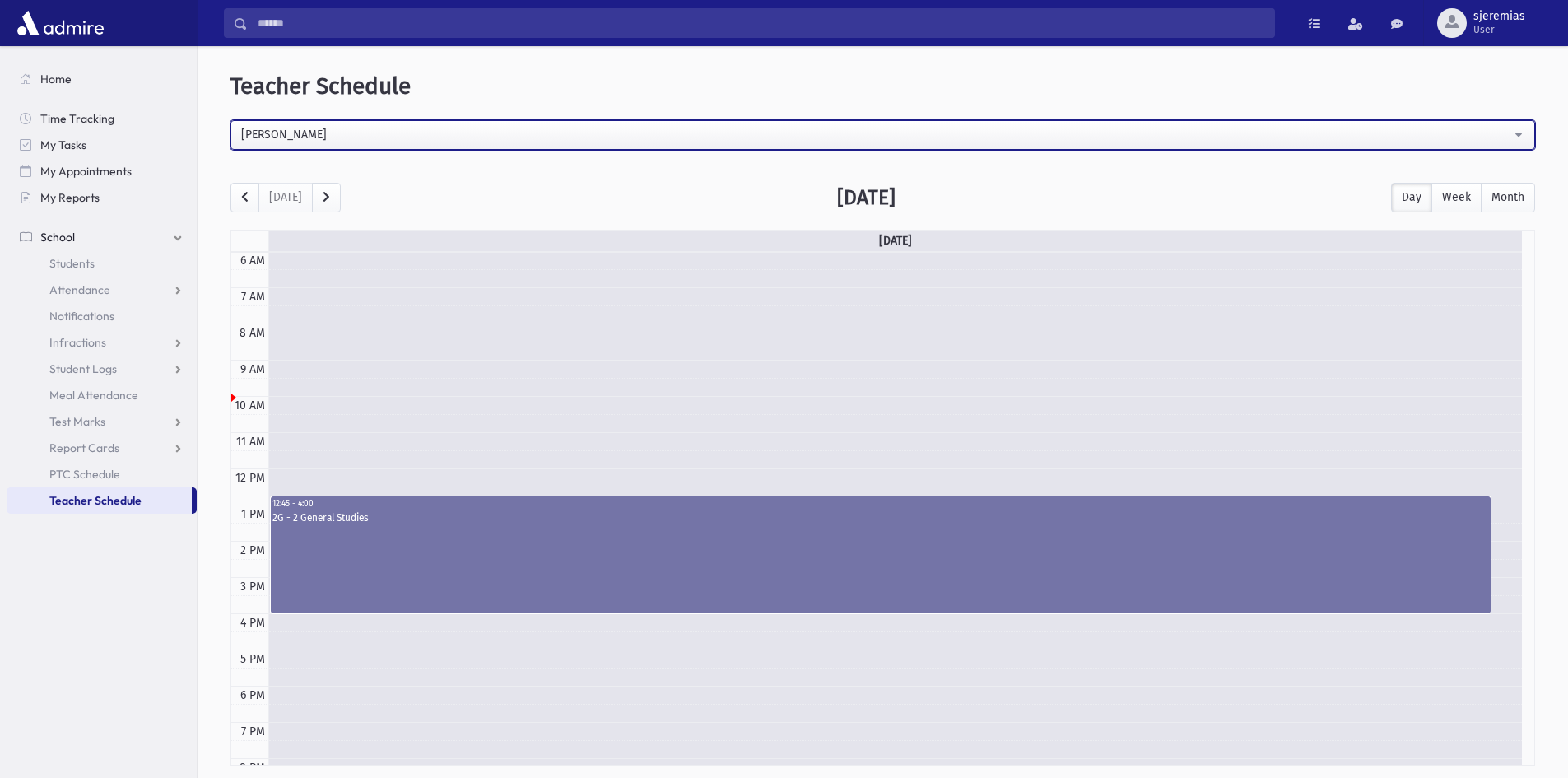
click at [314, 139] on div "Miss Laskin" at bounding box center [876, 134] width 1270 height 18
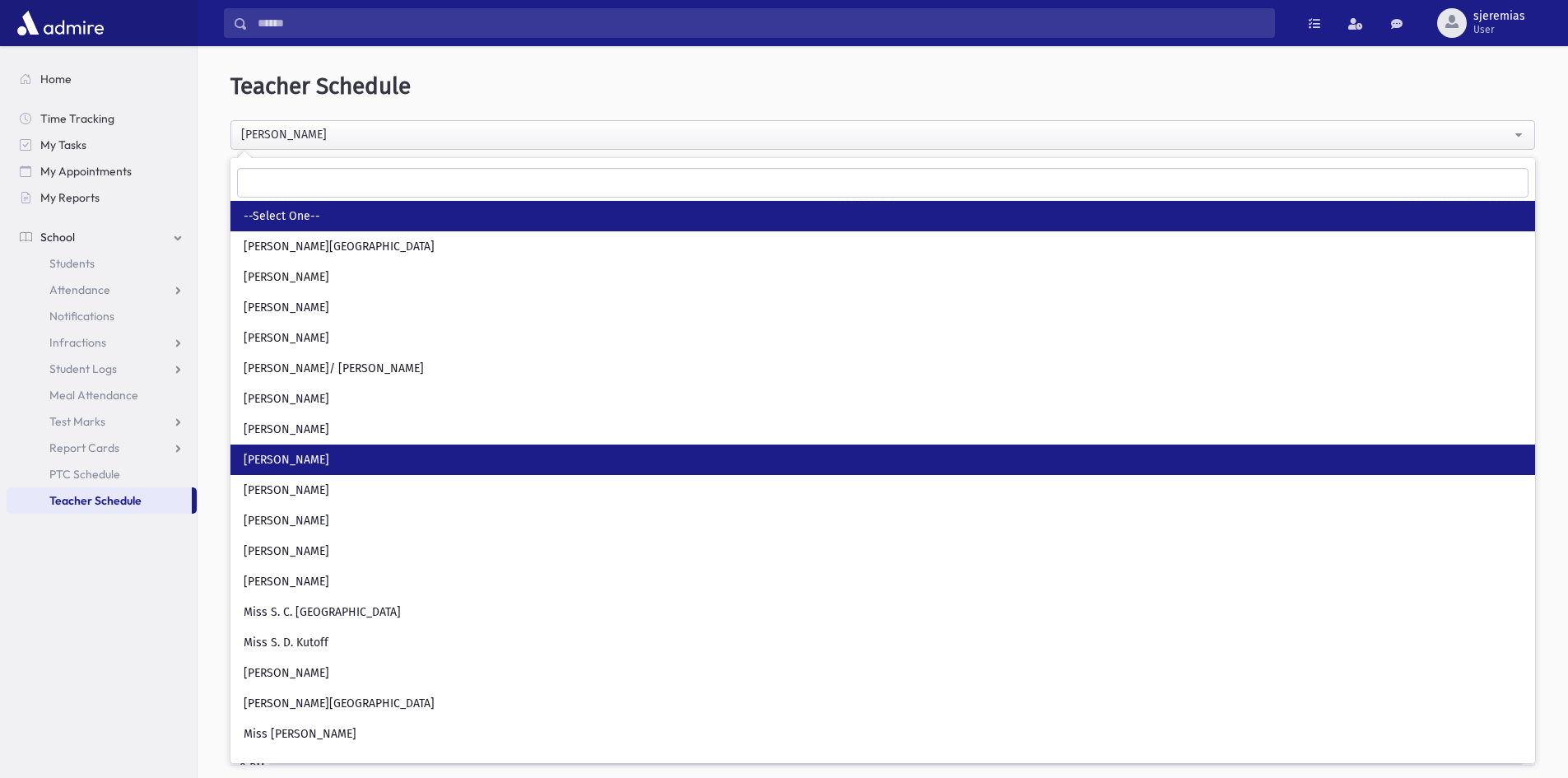
click at [294, 210] on span "--Select One--" at bounding box center [281, 216] width 77 height 17
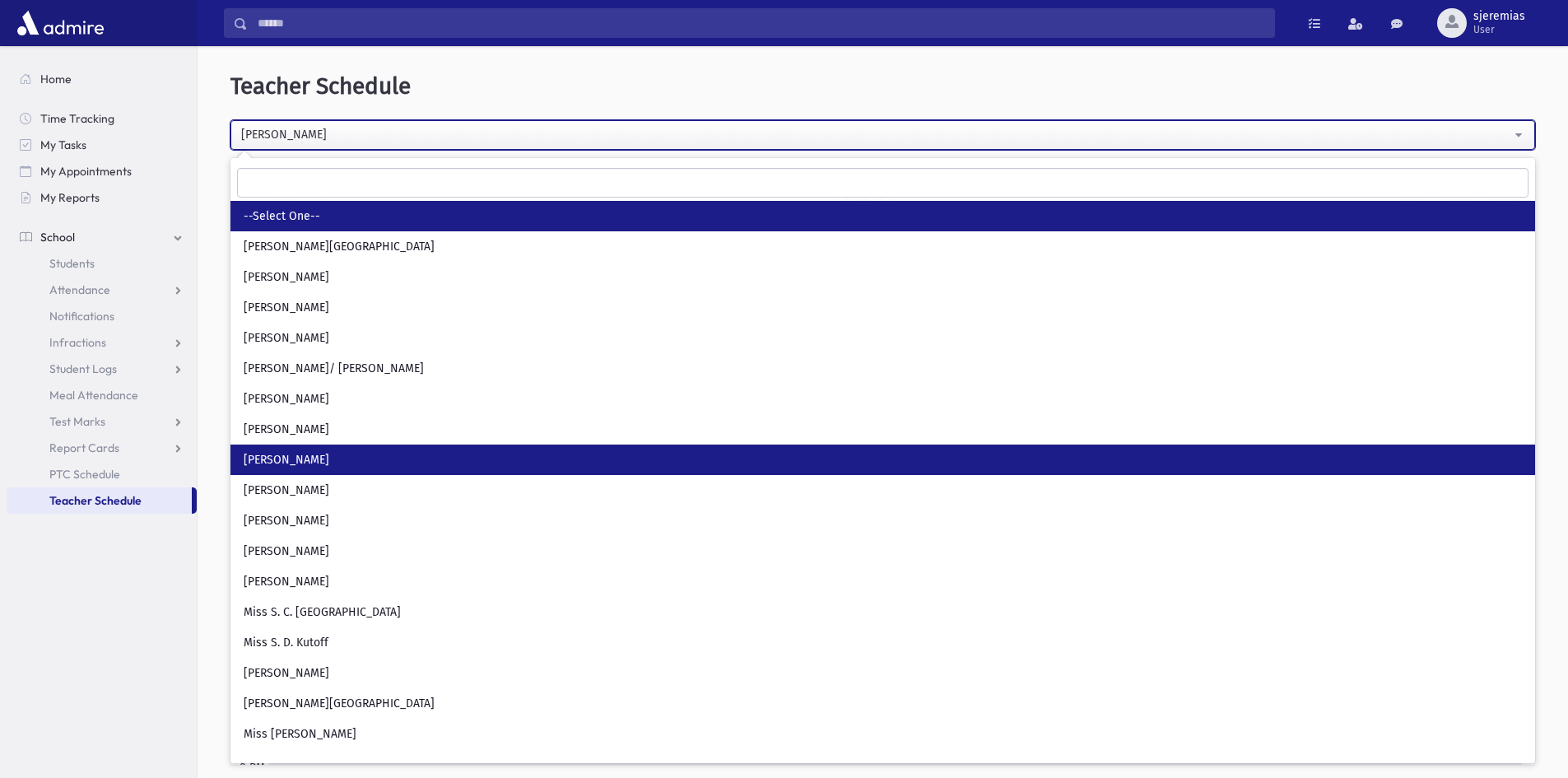
select select
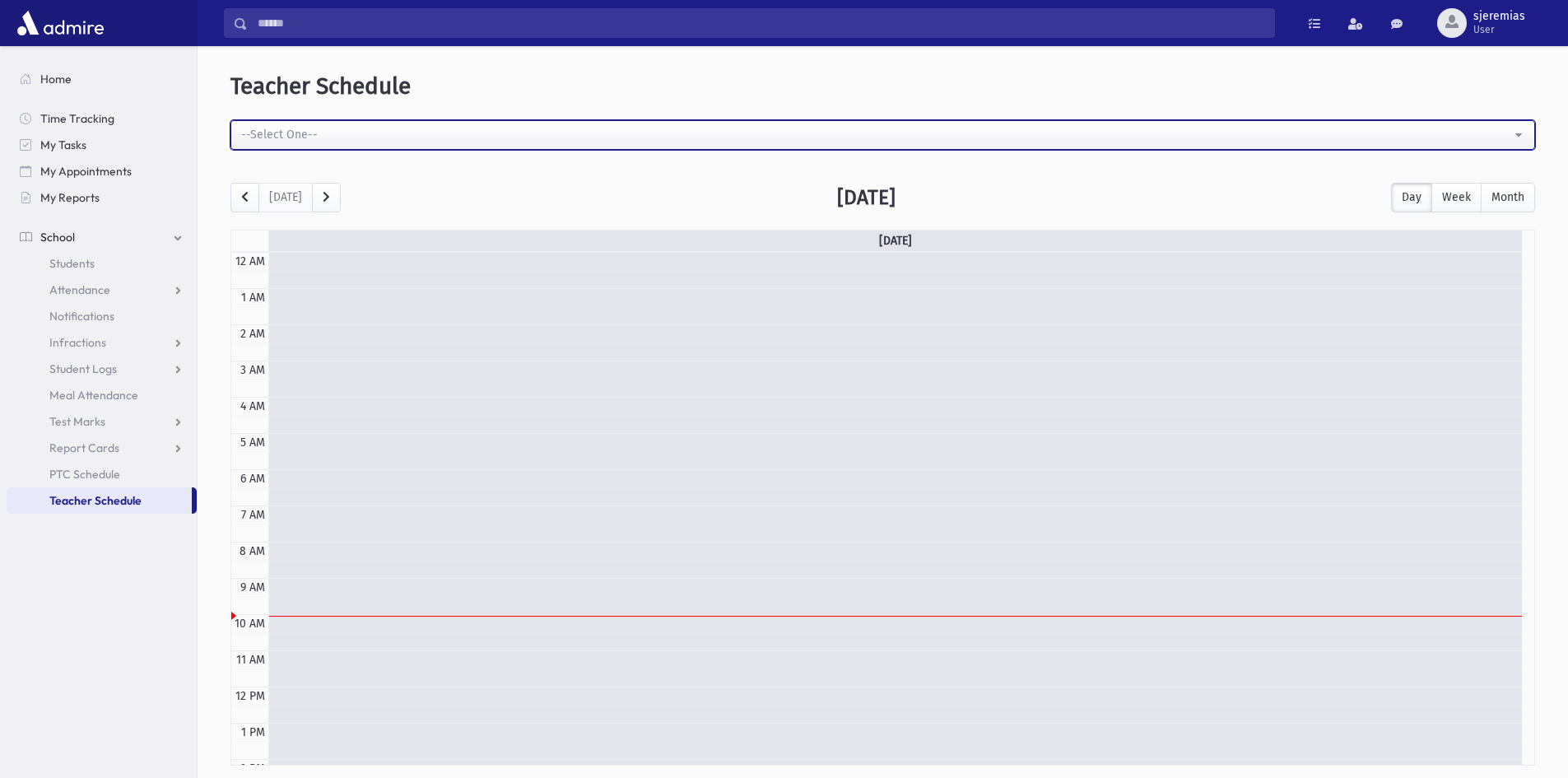
scroll to position [218, 0]
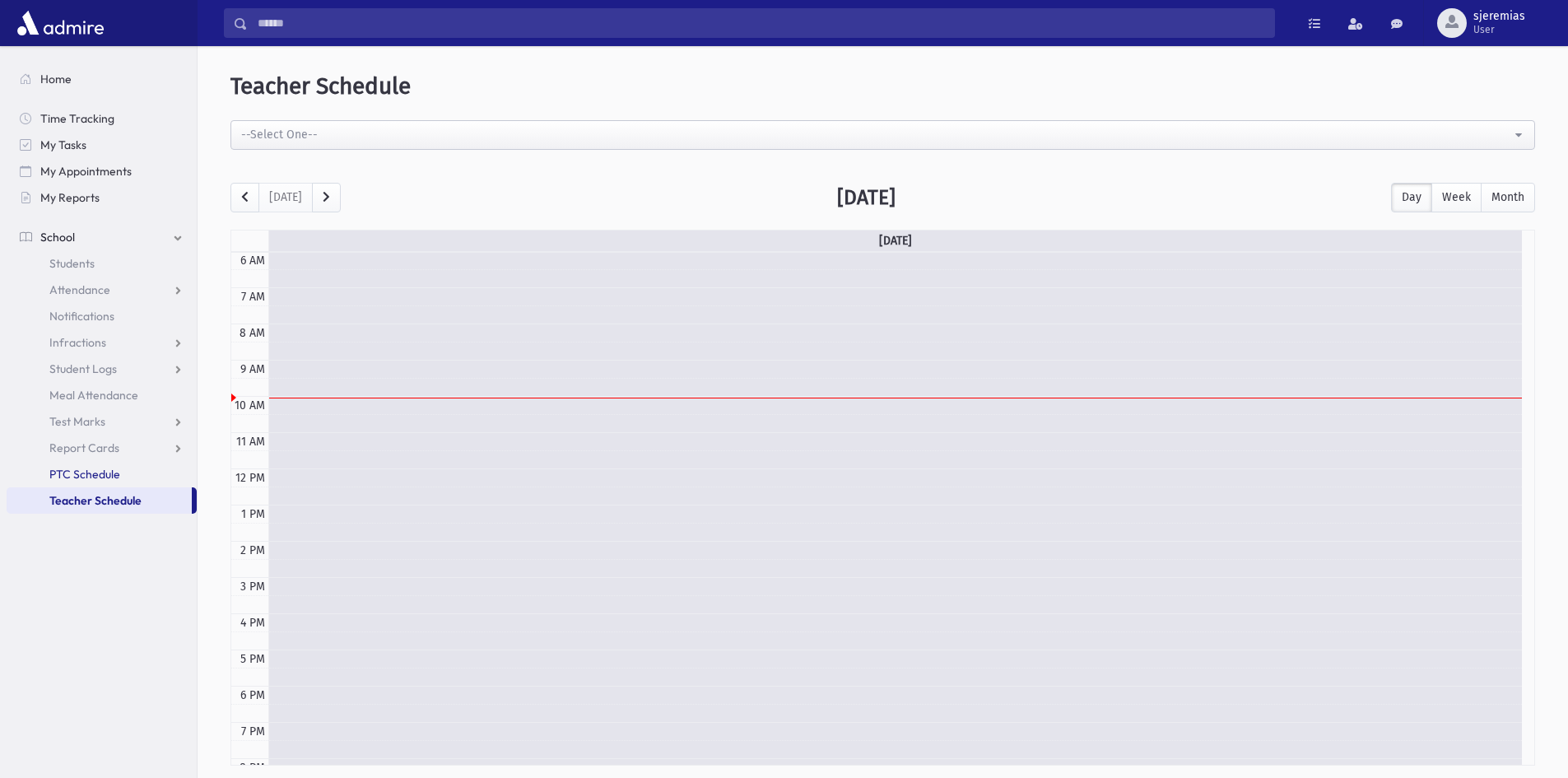
click at [92, 476] on span "PTC Schedule" at bounding box center [84, 475] width 71 height 15
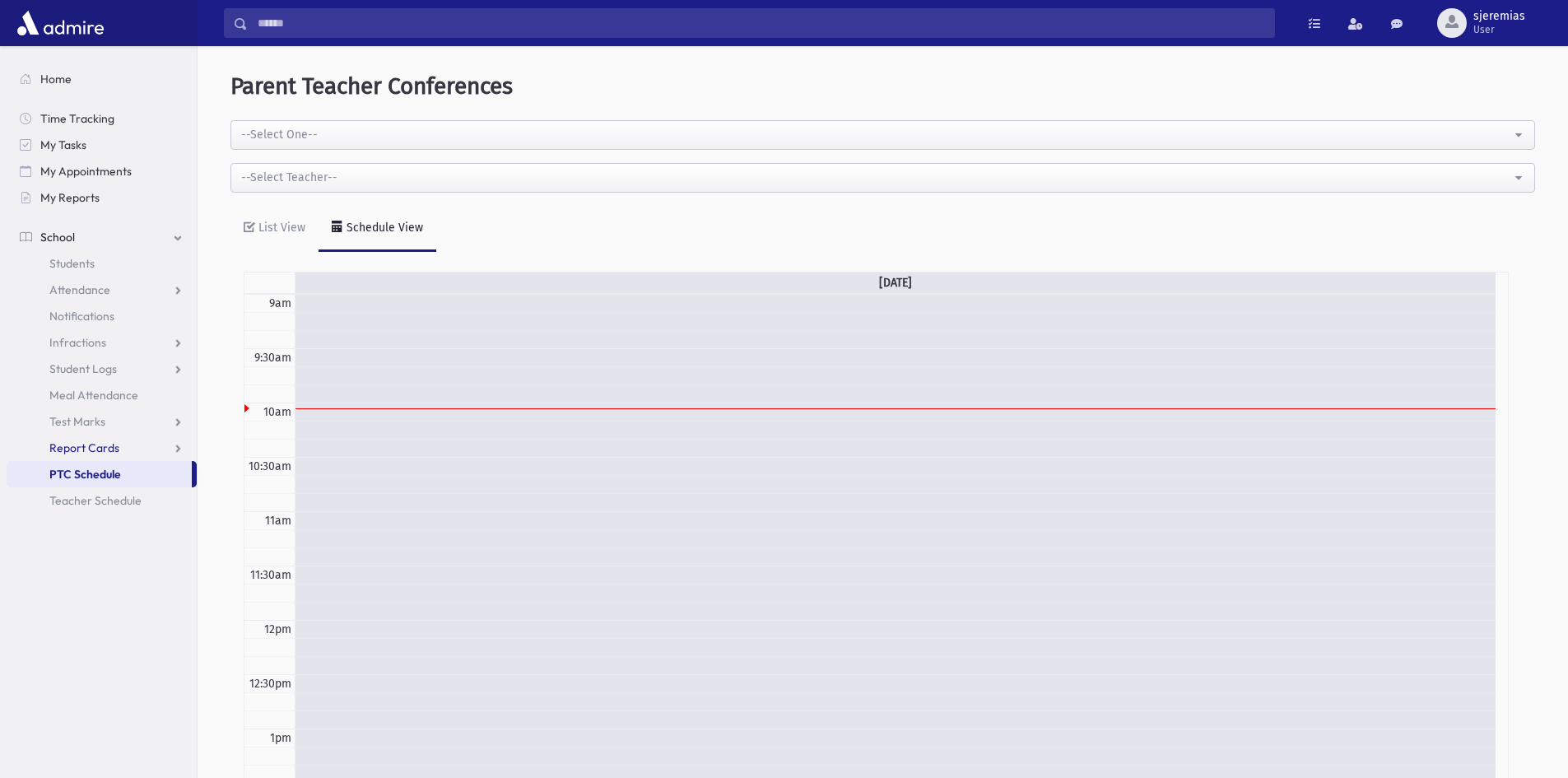
click at [100, 450] on span "Report Cards" at bounding box center [84, 448] width 70 height 15
click at [88, 419] on span "Test Marks" at bounding box center [77, 422] width 56 height 15
click at [99, 398] on span "Meal Attendance" at bounding box center [93, 395] width 89 height 15
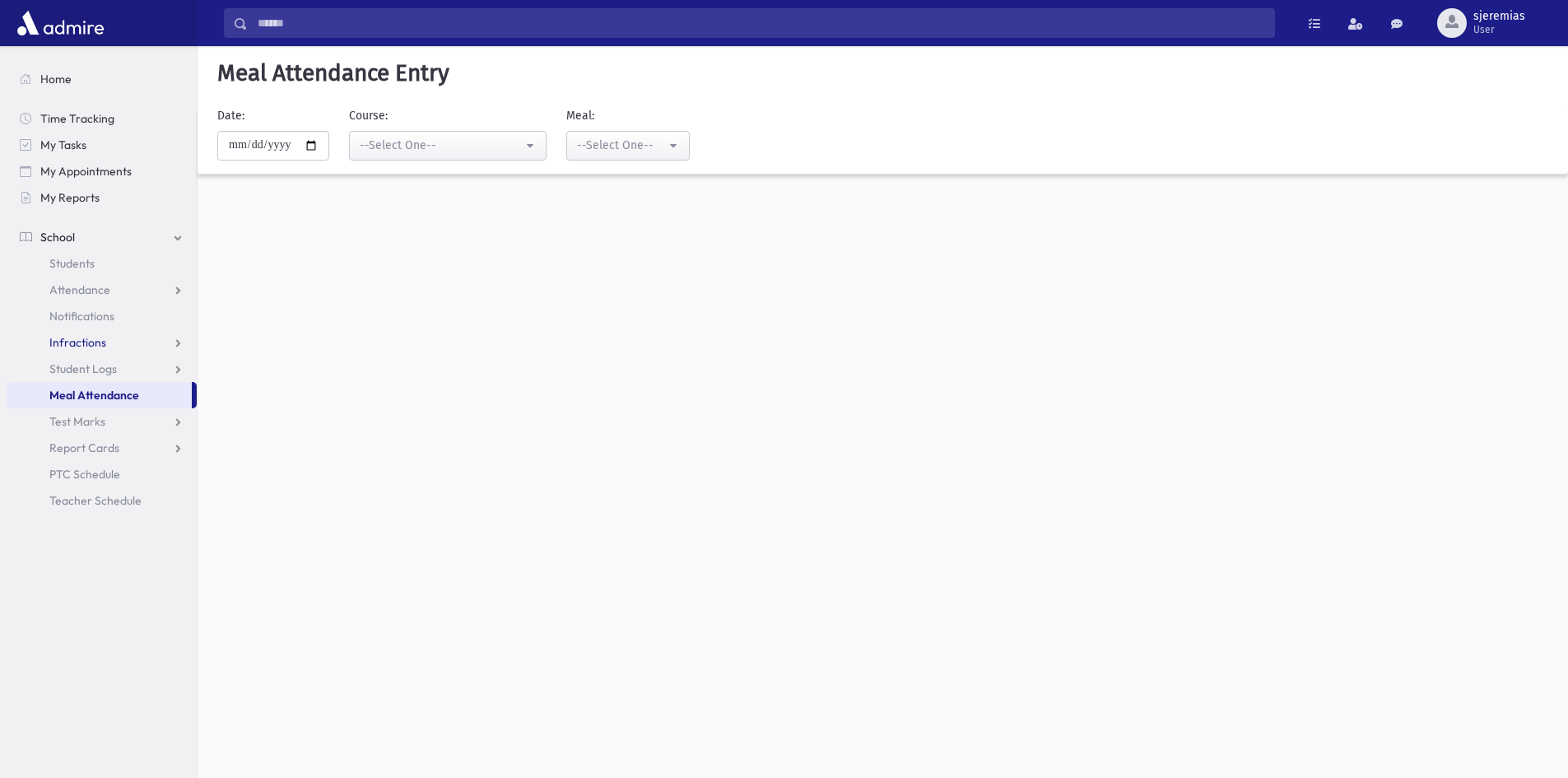
click at [90, 339] on span "Infractions" at bounding box center [77, 342] width 56 height 15
click at [90, 320] on span "Notifications" at bounding box center [81, 316] width 65 height 15
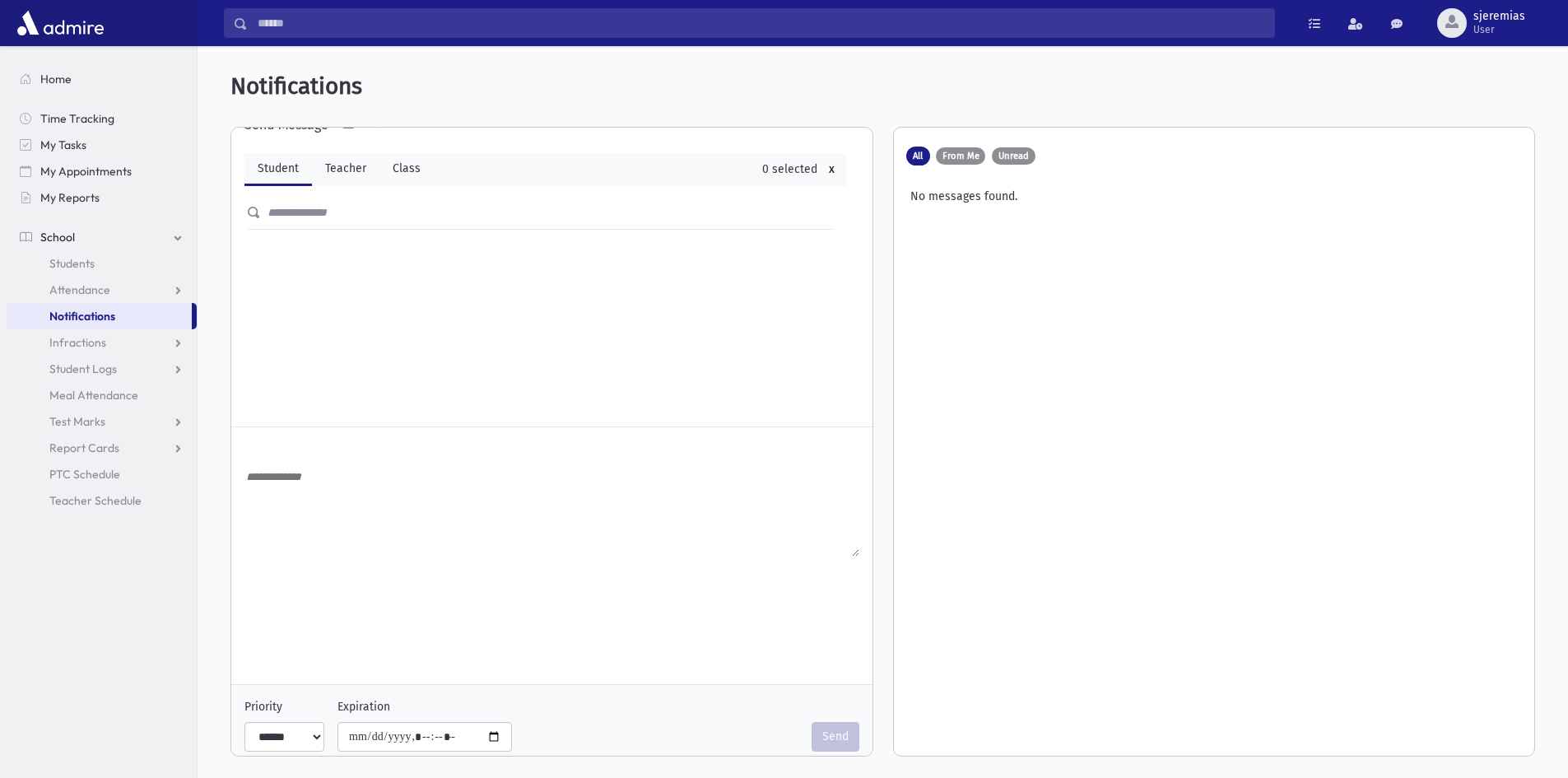
scroll to position [46, 0]
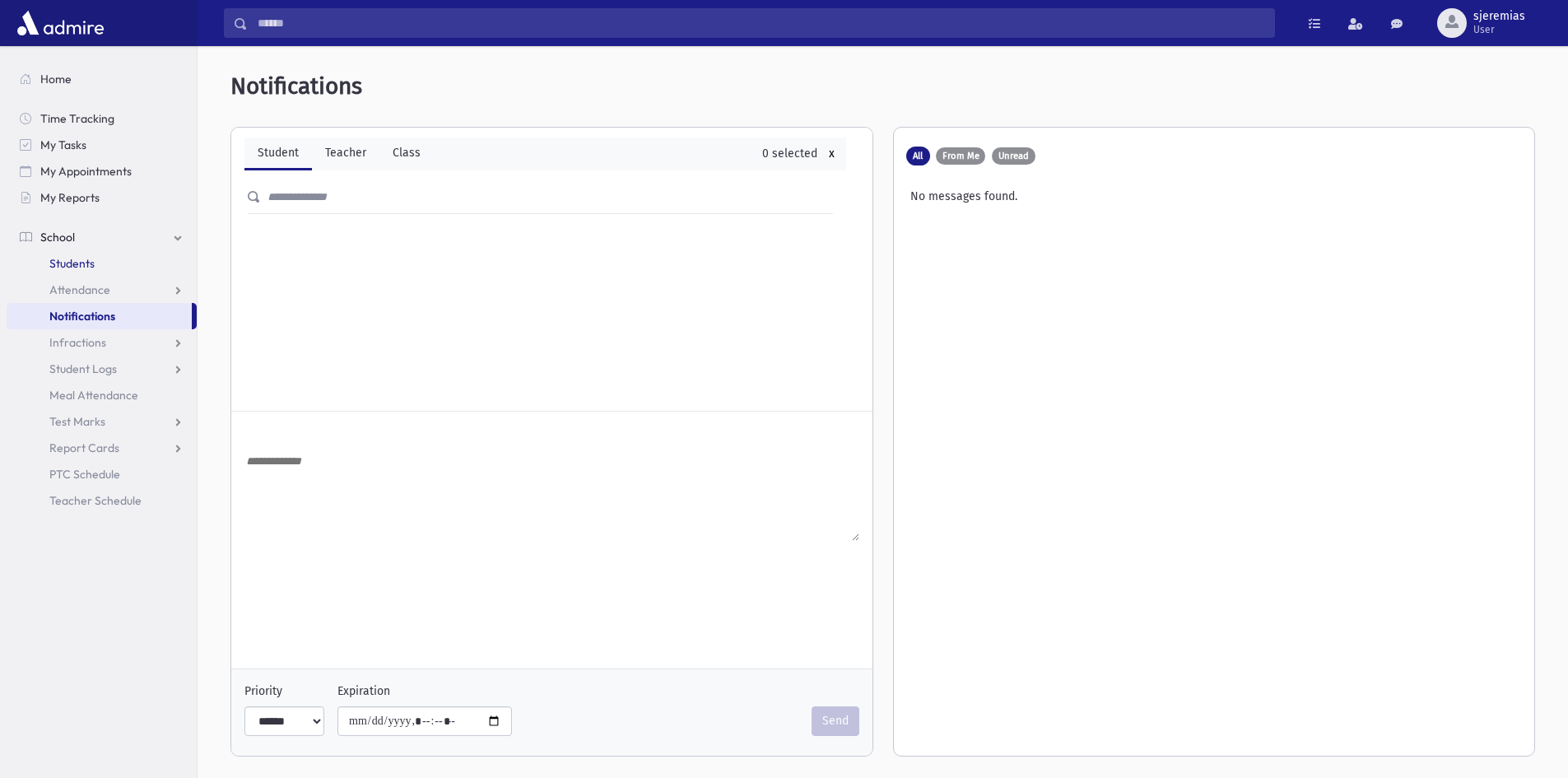
click at [65, 270] on span "Students" at bounding box center [71, 264] width 45 height 15
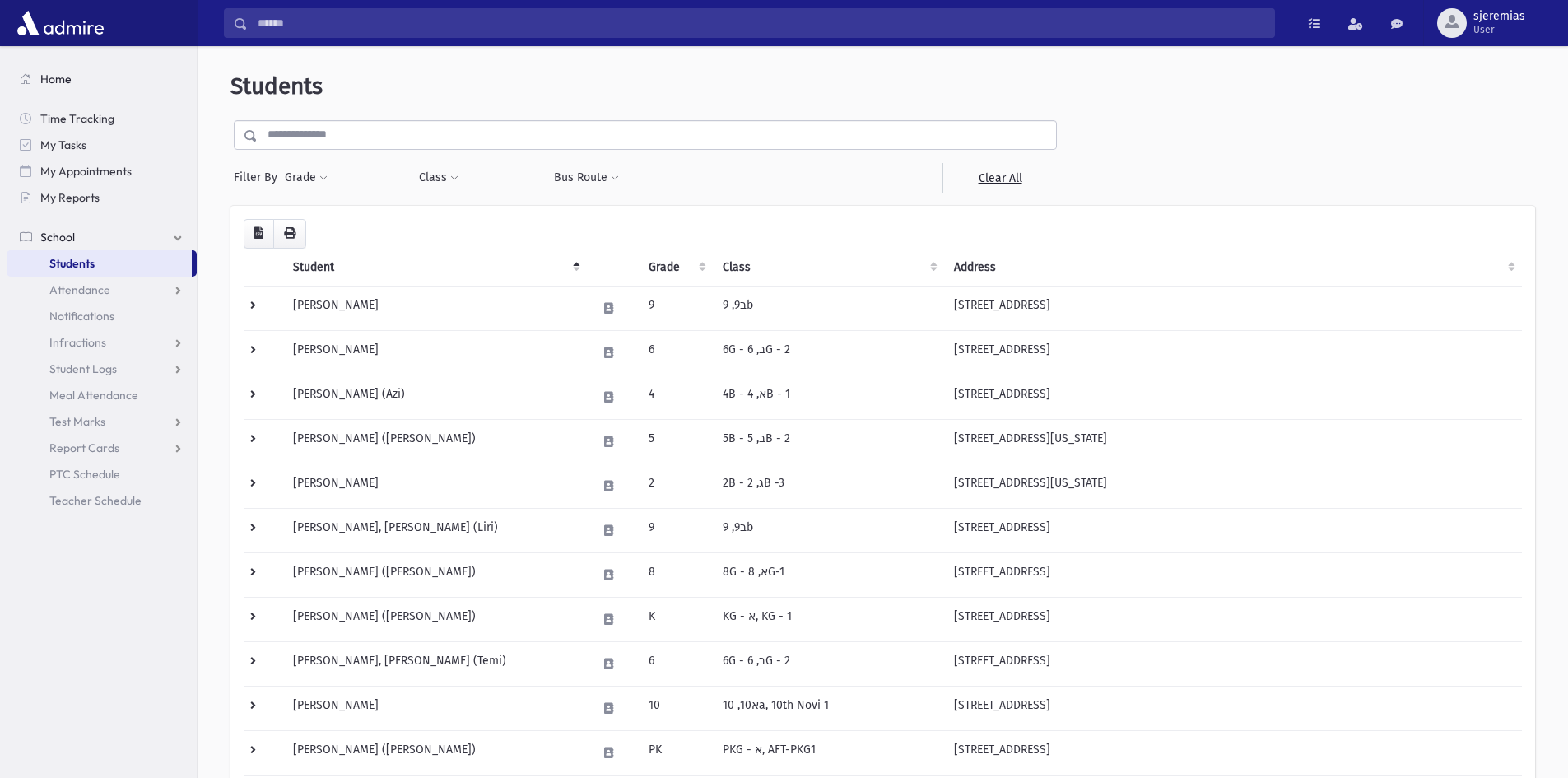
click at [59, 79] on span "Home" at bounding box center [56, 79] width 31 height 15
